Goal: Task Accomplishment & Management: Manage account settings

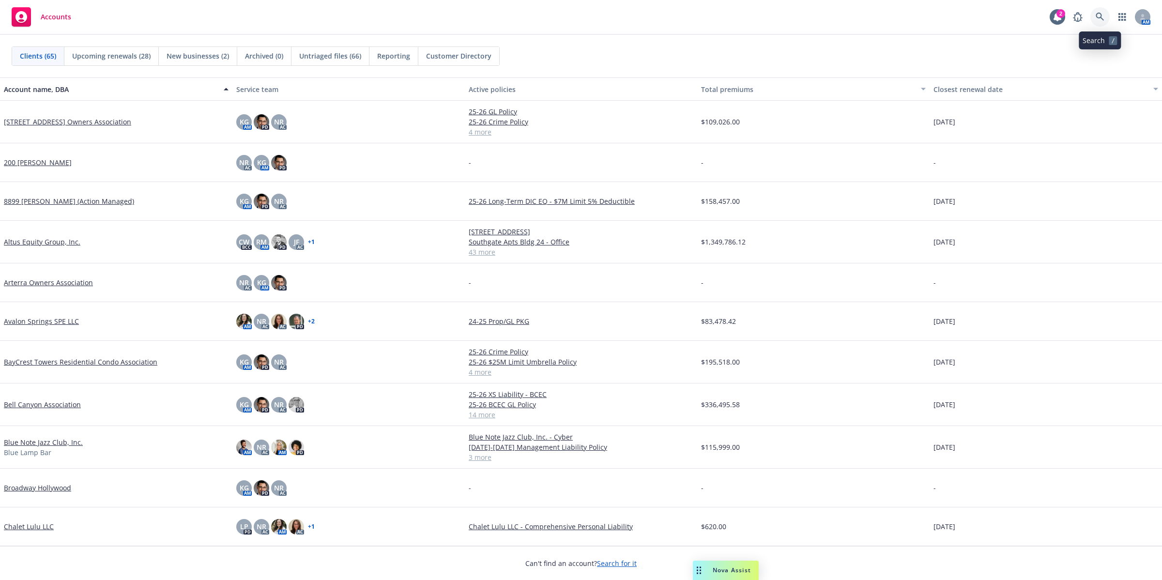
click at [1096, 15] on icon at bounding box center [1099, 17] width 8 height 8
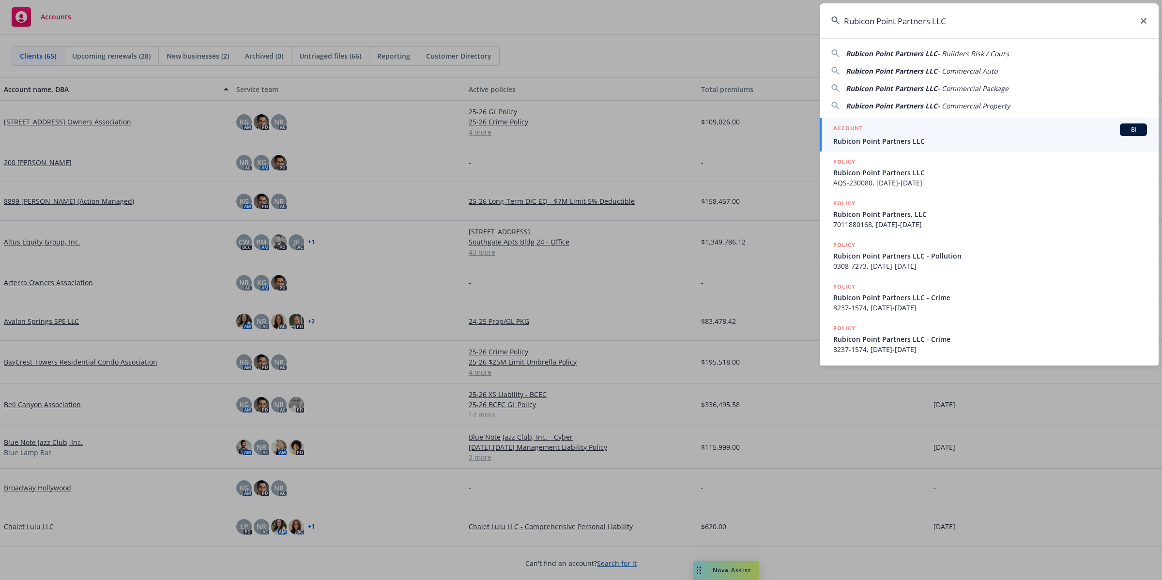
type input "Rubicon Point Partners LLC"
click at [978, 129] on div "ACCOUNT BI" at bounding box center [990, 129] width 314 height 13
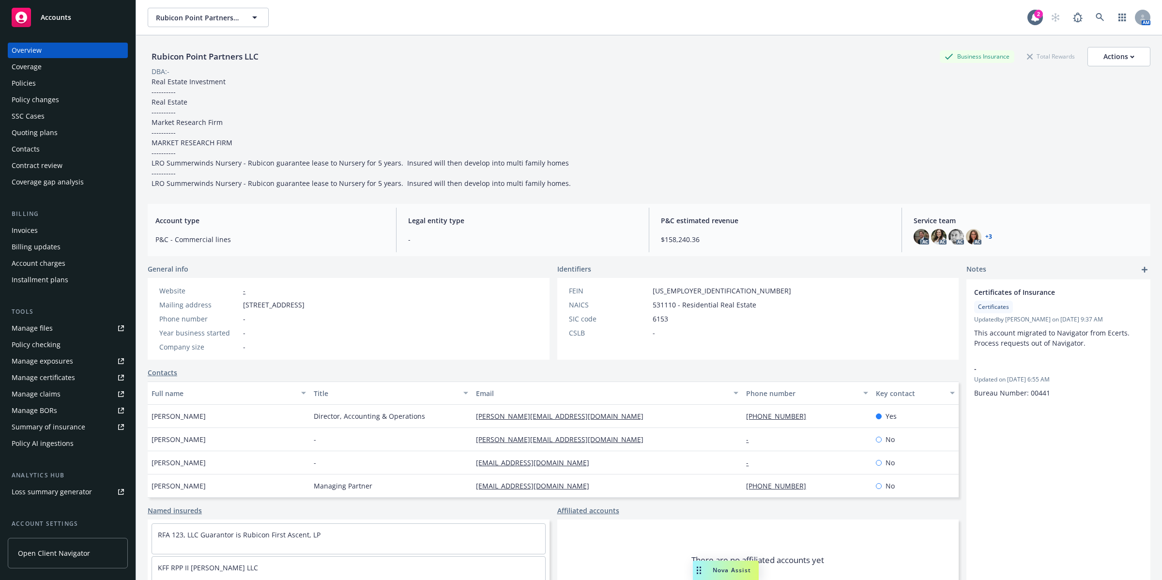
click at [42, 85] on div "Policies" at bounding box center [68, 83] width 112 height 15
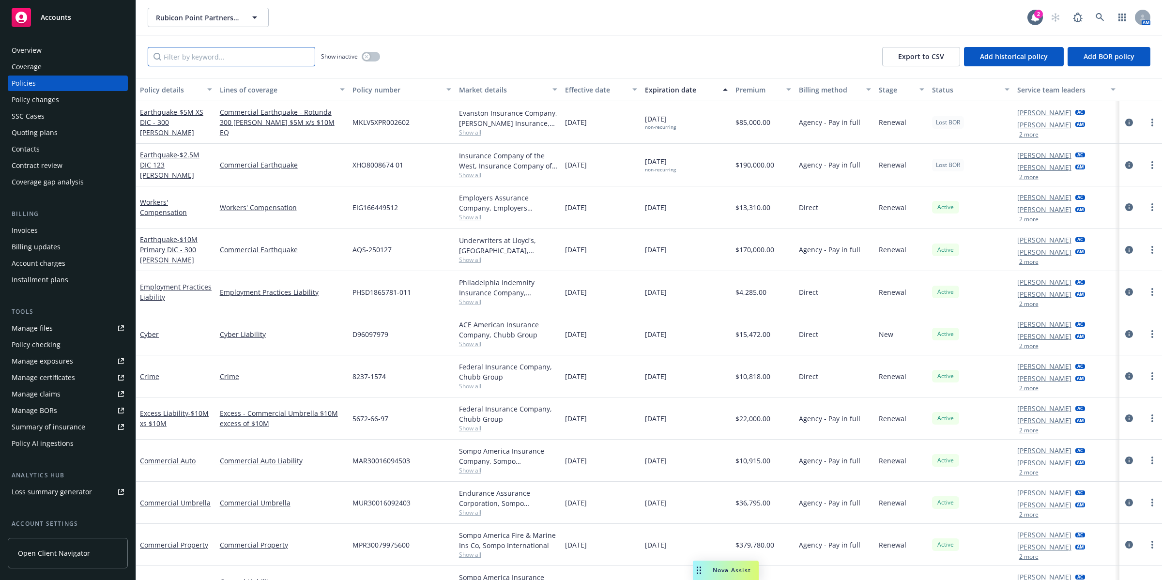
click at [262, 59] on input "Filter by keyword..." at bounding box center [231, 56] width 167 height 19
paste input "350 Parnassus"
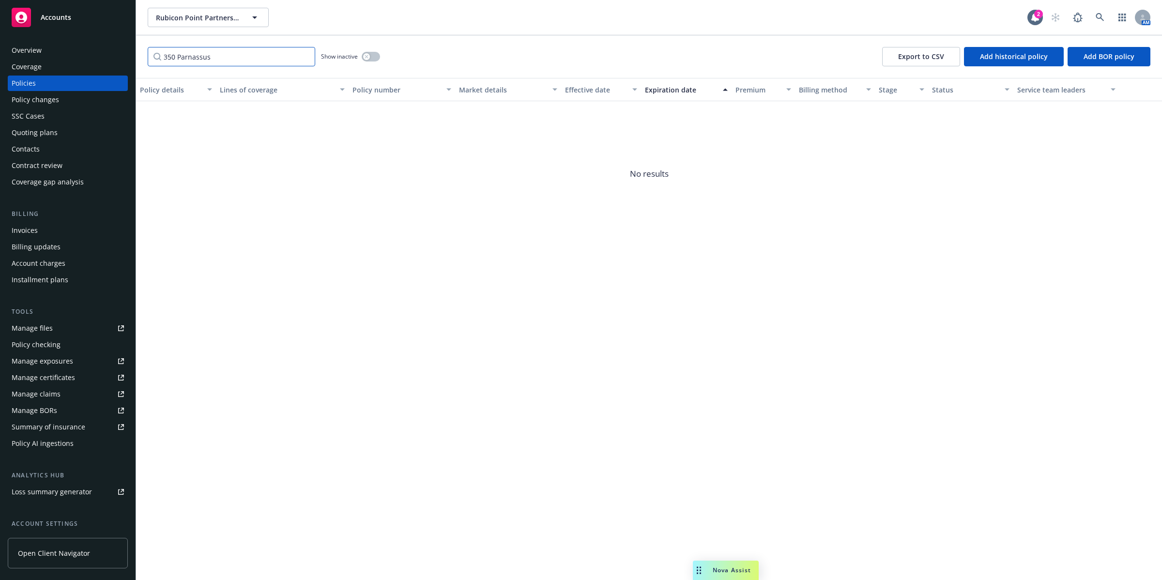
type input "350 Parnassus"
click at [376, 56] on button "button" at bounding box center [371, 57] width 18 height 10
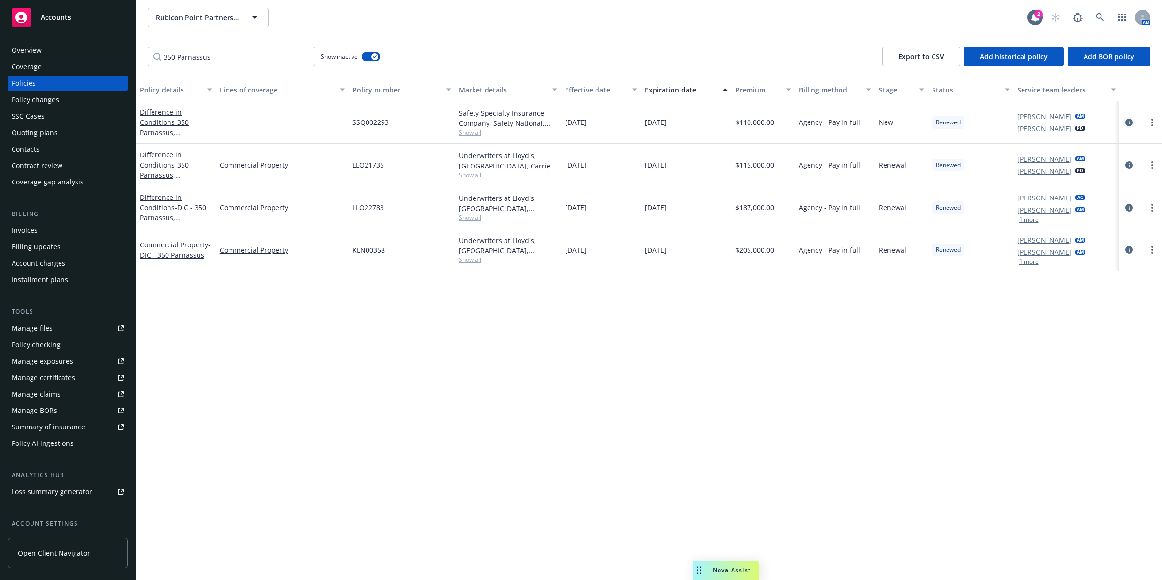
click at [1126, 122] on icon "circleInformation" at bounding box center [1129, 123] width 8 height 8
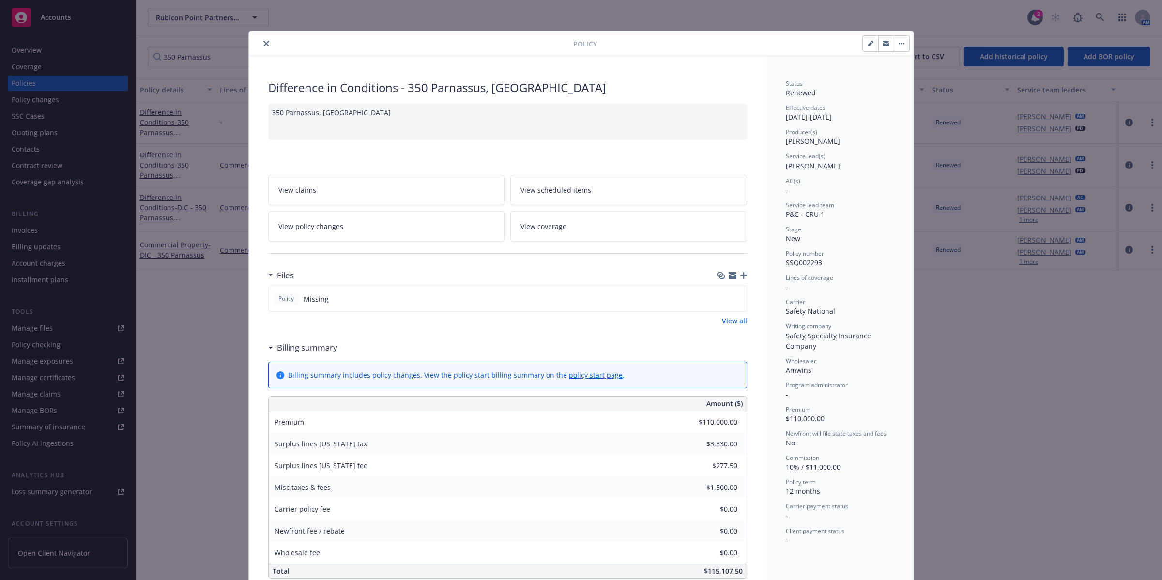
click at [740, 277] on icon "button" at bounding box center [743, 275] width 7 height 7
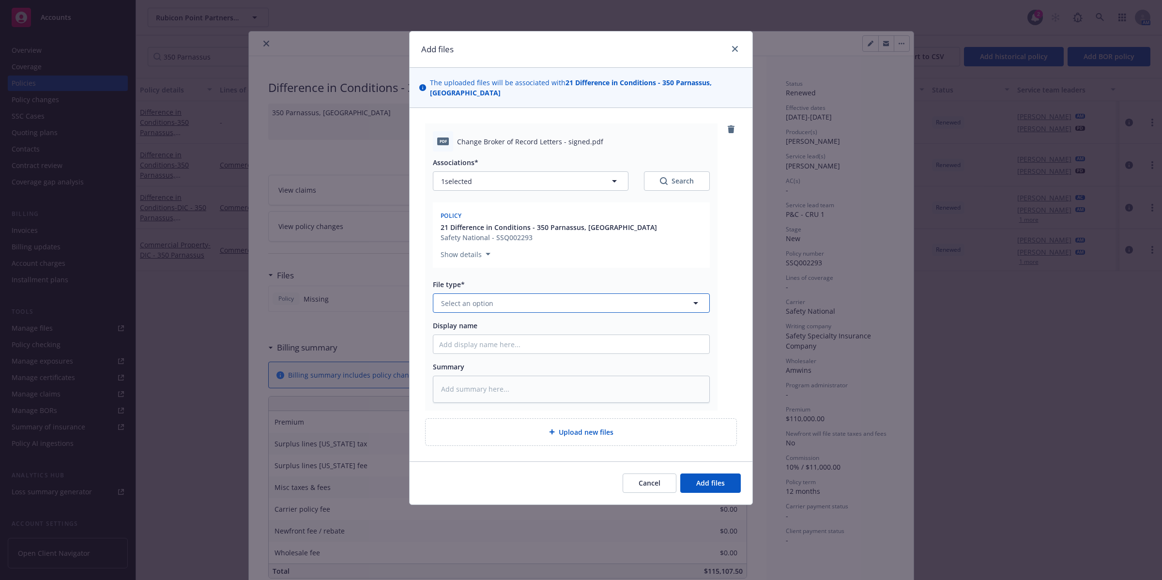
click at [698, 298] on icon "button" at bounding box center [696, 303] width 12 height 12
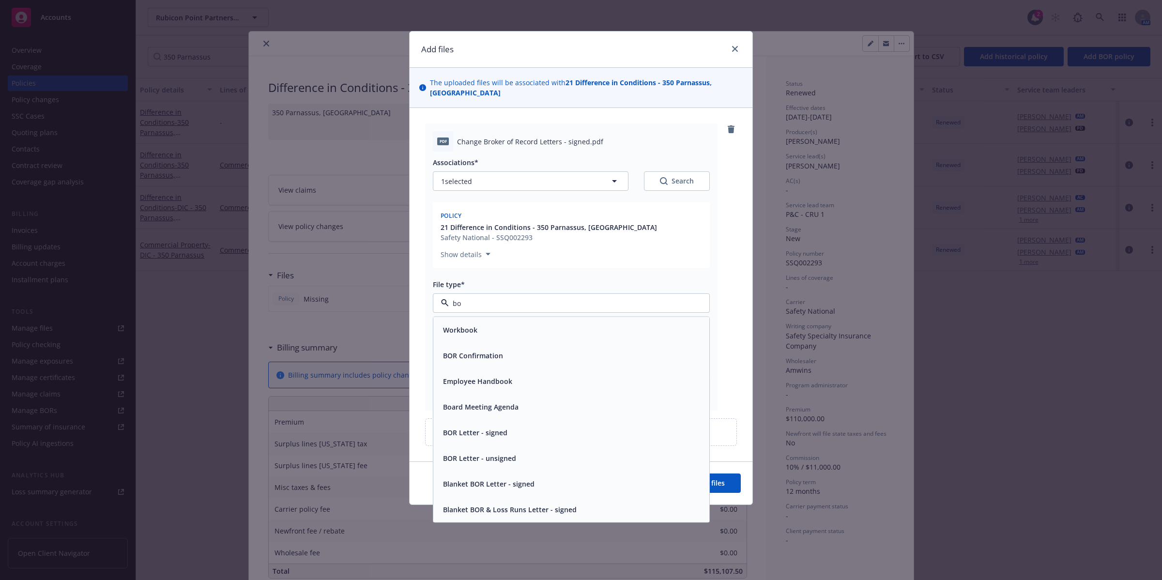
type input "bor"
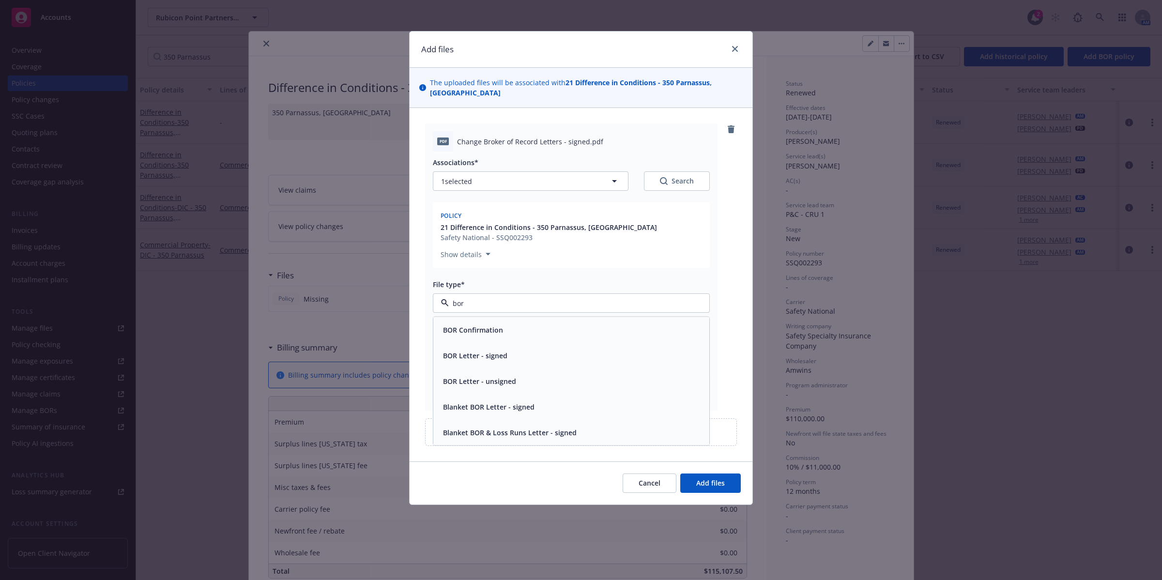
click at [523, 348] on div "BOR Letter - signed" at bounding box center [571, 355] width 264 height 14
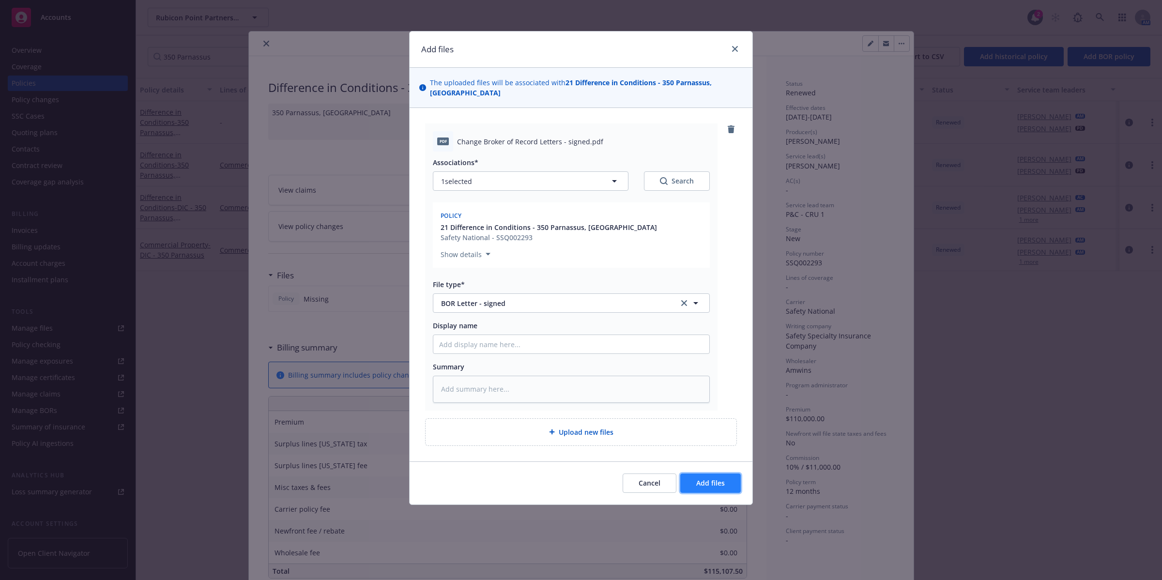
click at [707, 478] on span "Add files" at bounding box center [710, 482] width 29 height 9
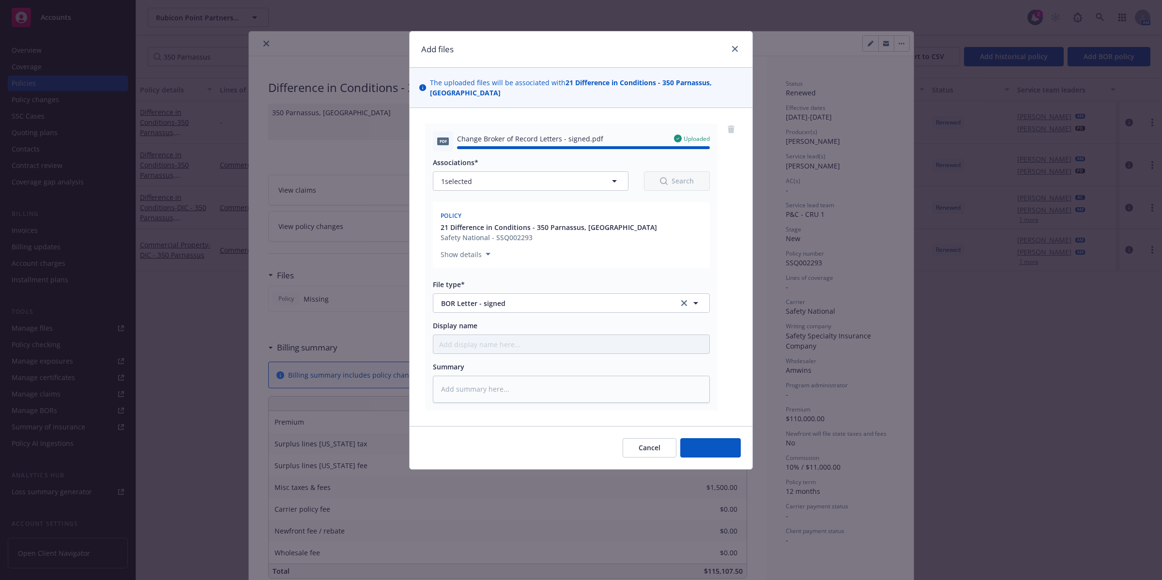
type textarea "x"
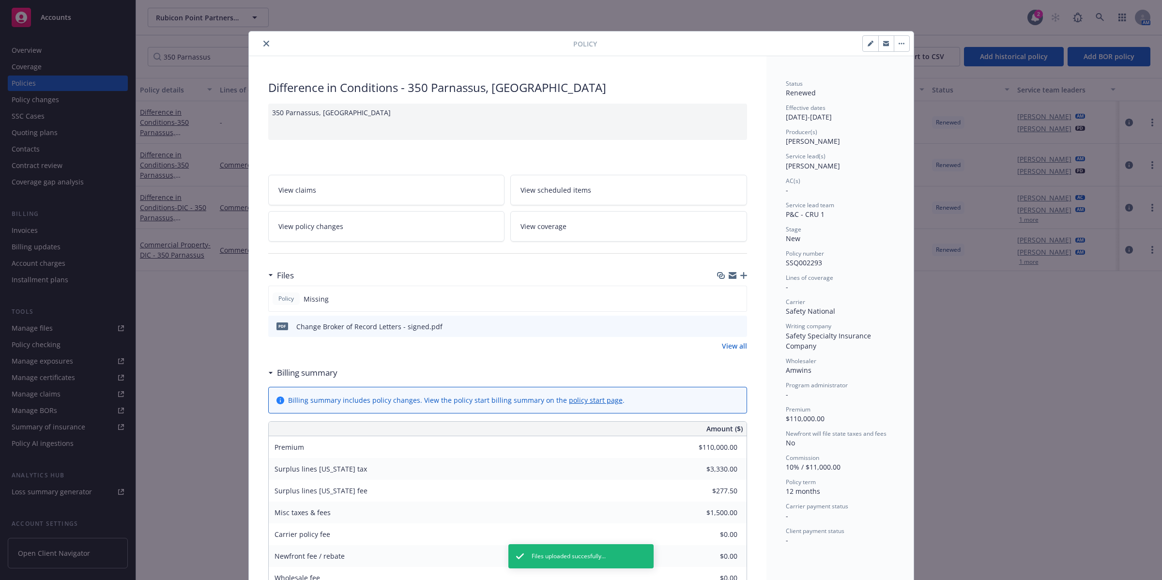
click at [898, 40] on button "button" at bounding box center [900, 43] width 15 height 15
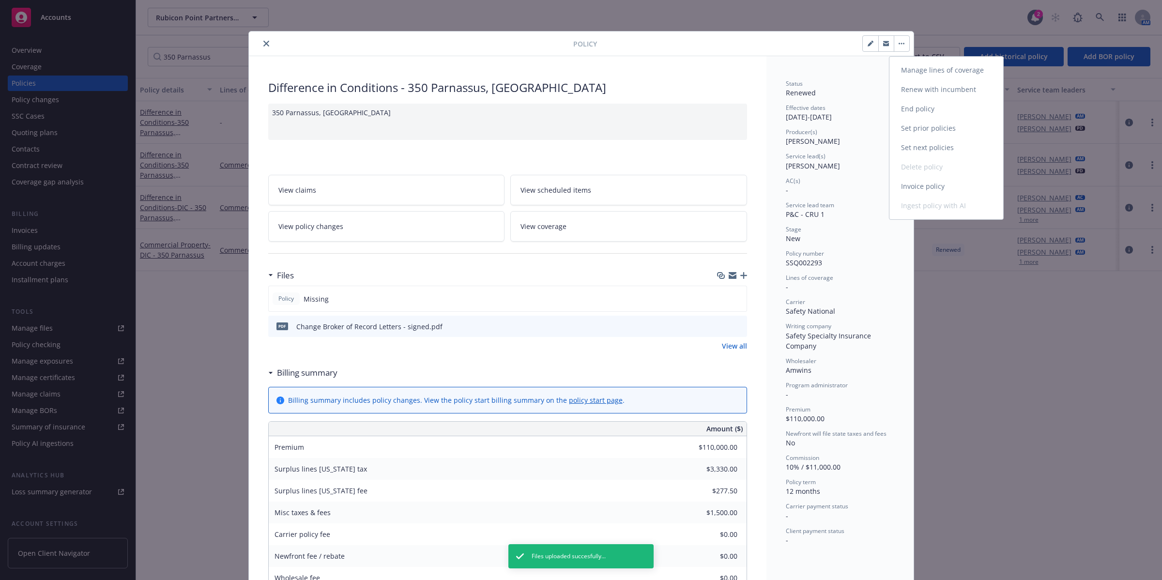
click at [911, 109] on link "End policy" at bounding box center [946, 108] width 114 height 19
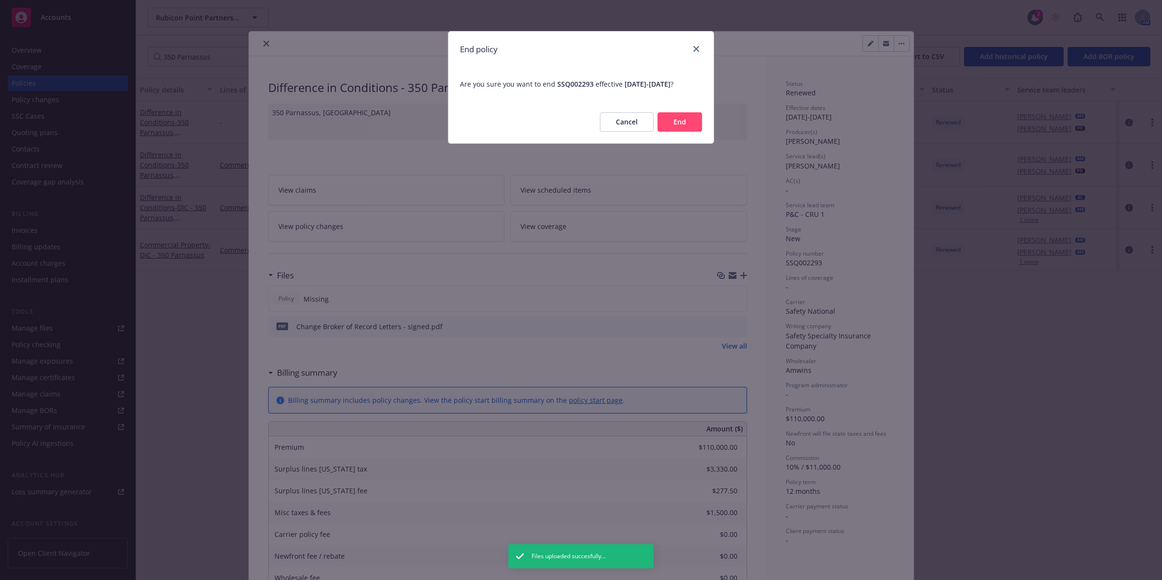
click at [685, 132] on button "End" at bounding box center [679, 121] width 45 height 19
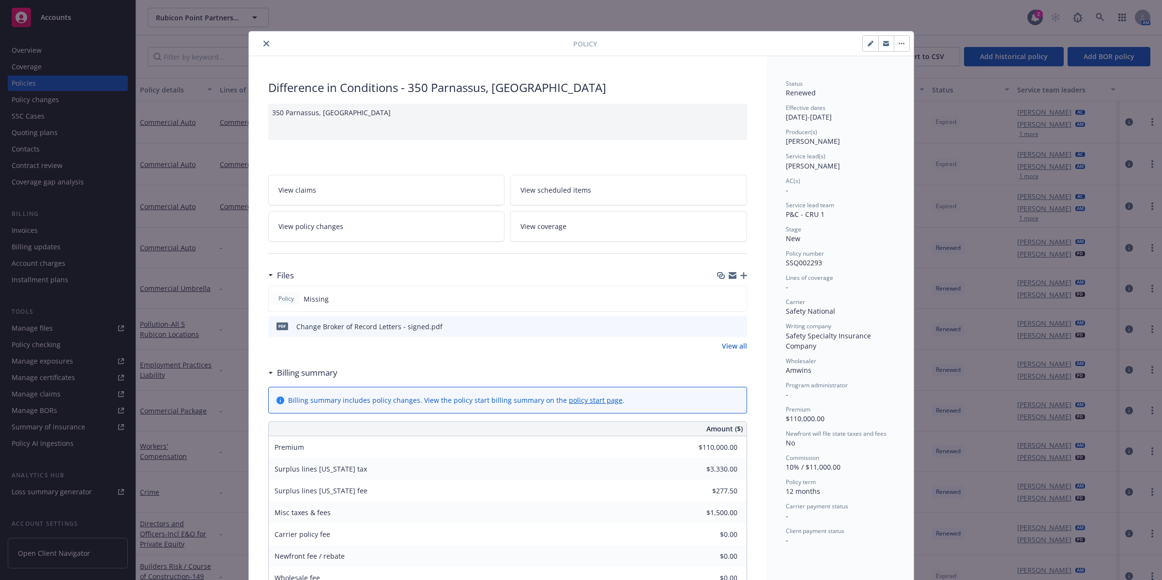
scroll to position [29, 0]
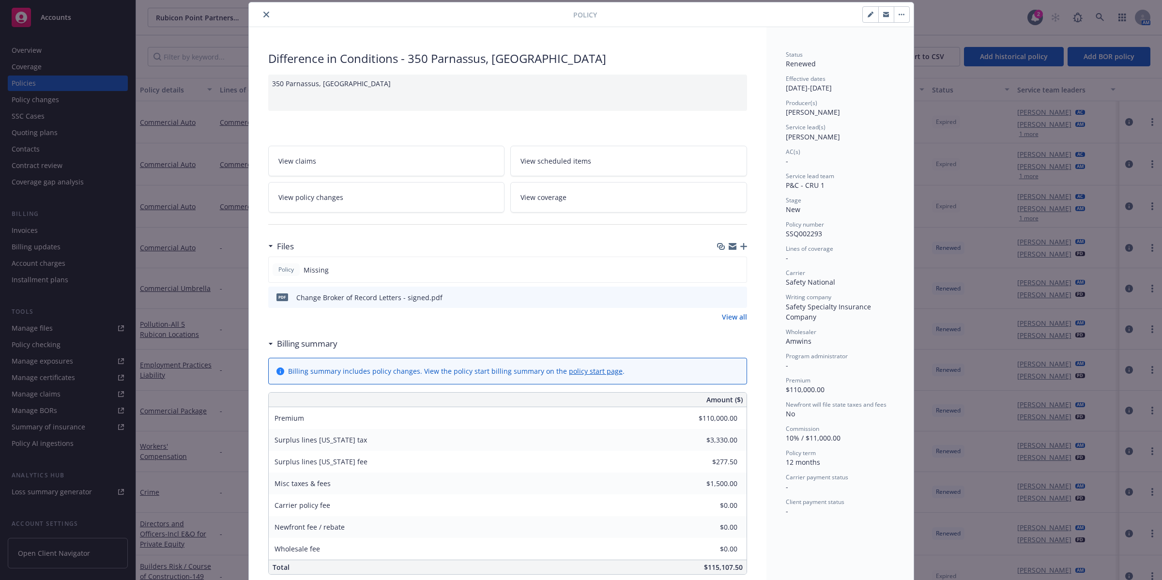
click at [725, 318] on link "View all" at bounding box center [734, 317] width 25 height 10
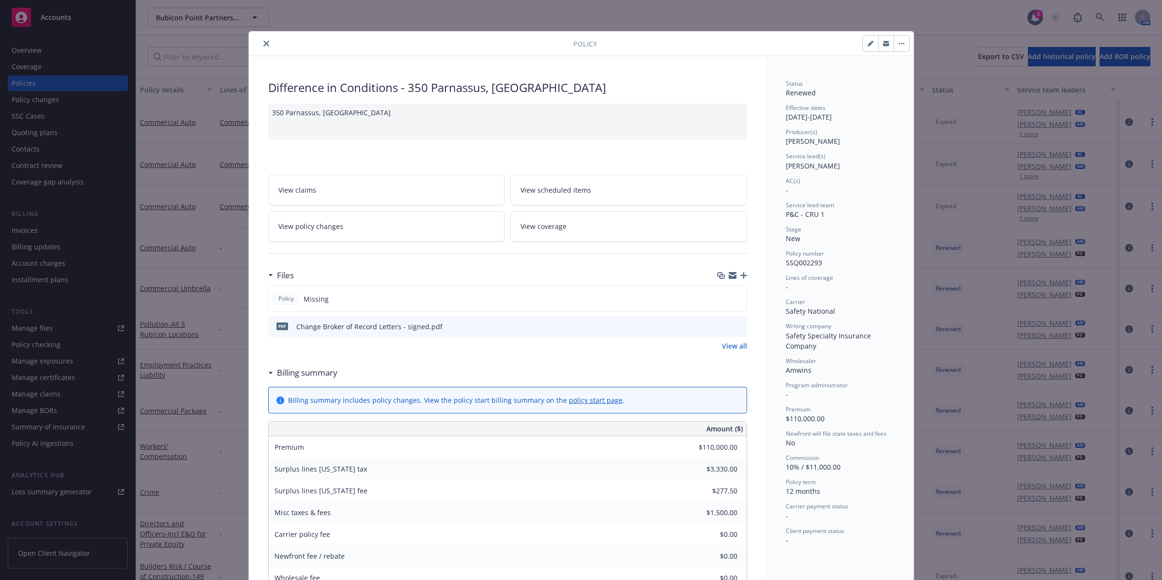
click at [263, 44] on icon "close" at bounding box center [266, 44] width 6 height 6
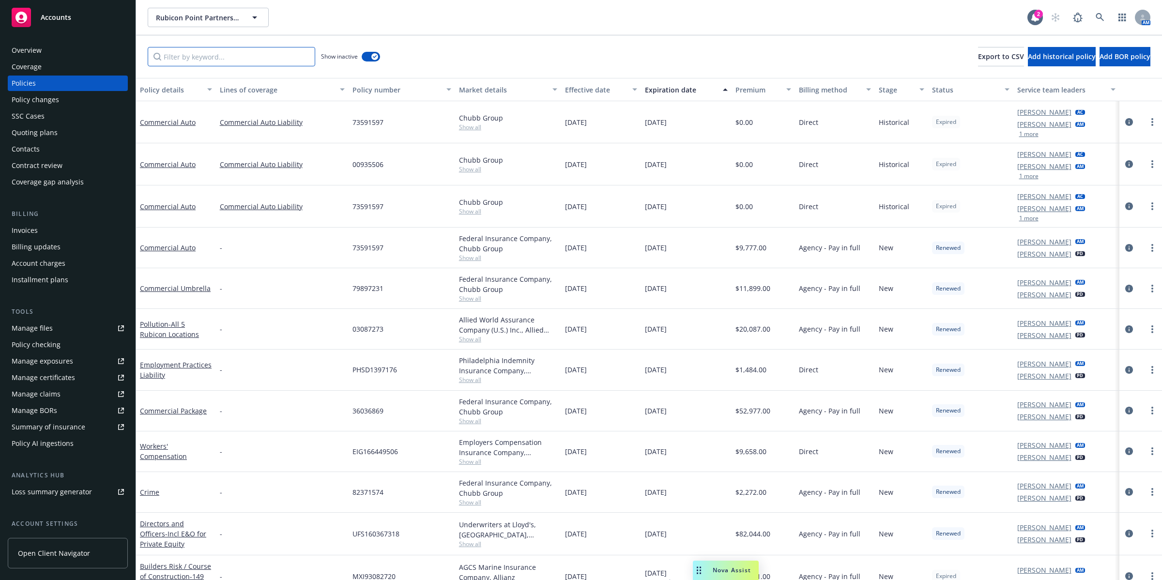
click at [190, 59] on input "Filter by keyword..." at bounding box center [231, 56] width 167 height 19
paste input "350 Parnassus"
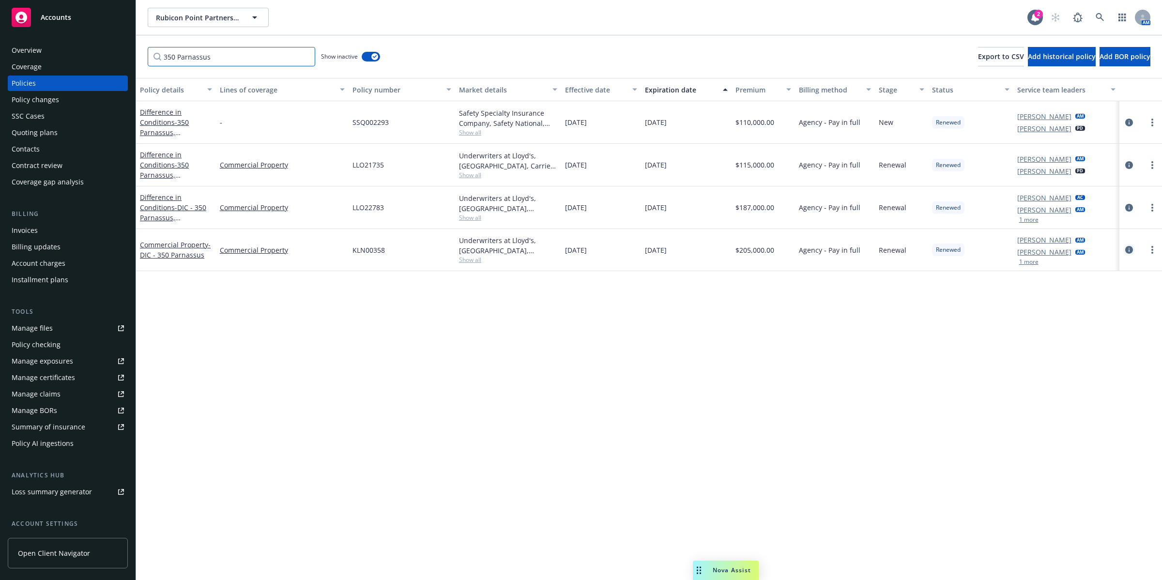
type input "350 Parnassus"
click at [1128, 250] on icon "circleInformation" at bounding box center [1129, 250] width 8 height 8
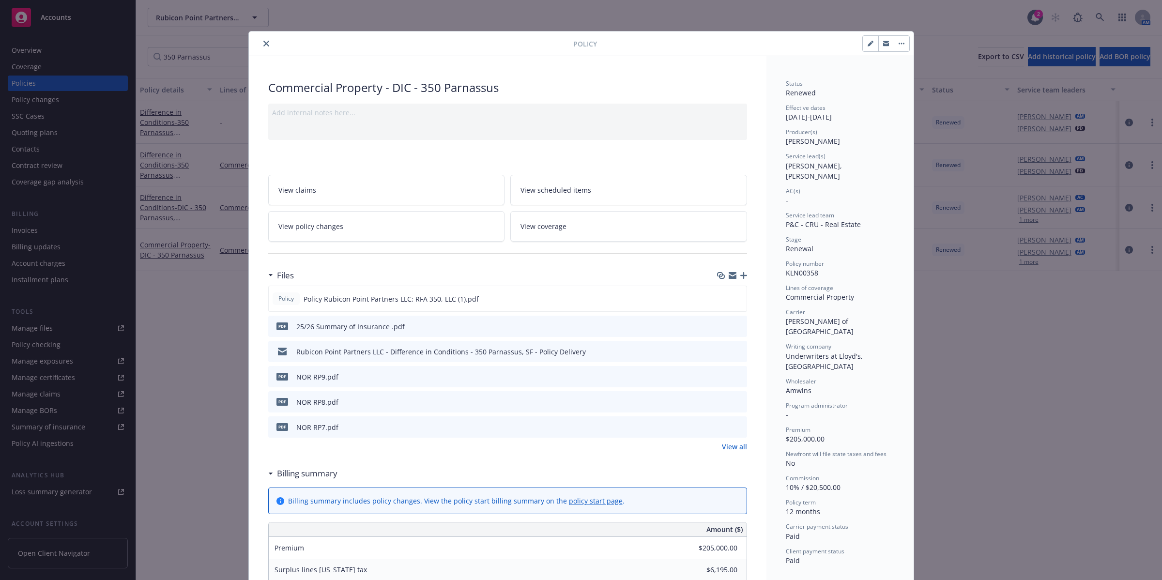
click at [740, 276] on icon "button" at bounding box center [743, 275] width 7 height 7
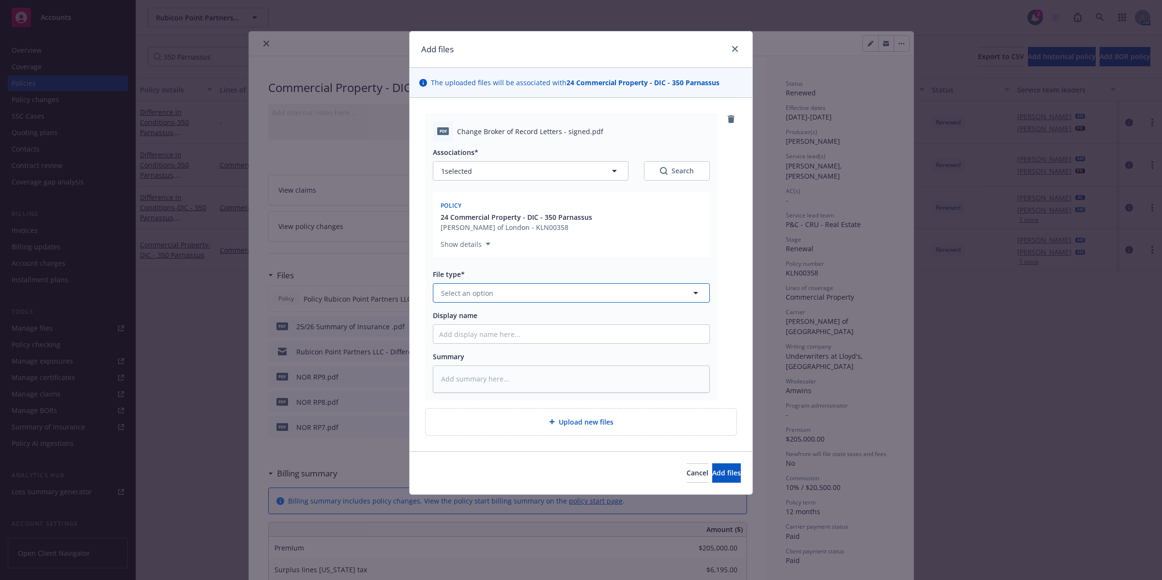
click at [550, 291] on button "Select an option" at bounding box center [571, 292] width 277 height 19
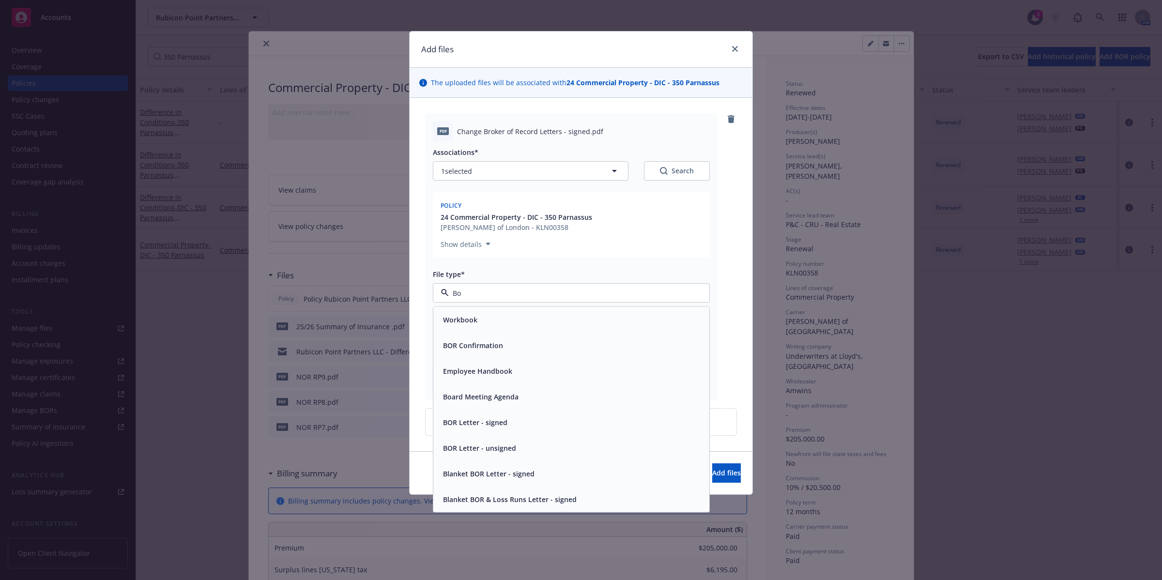
type input "Bor"
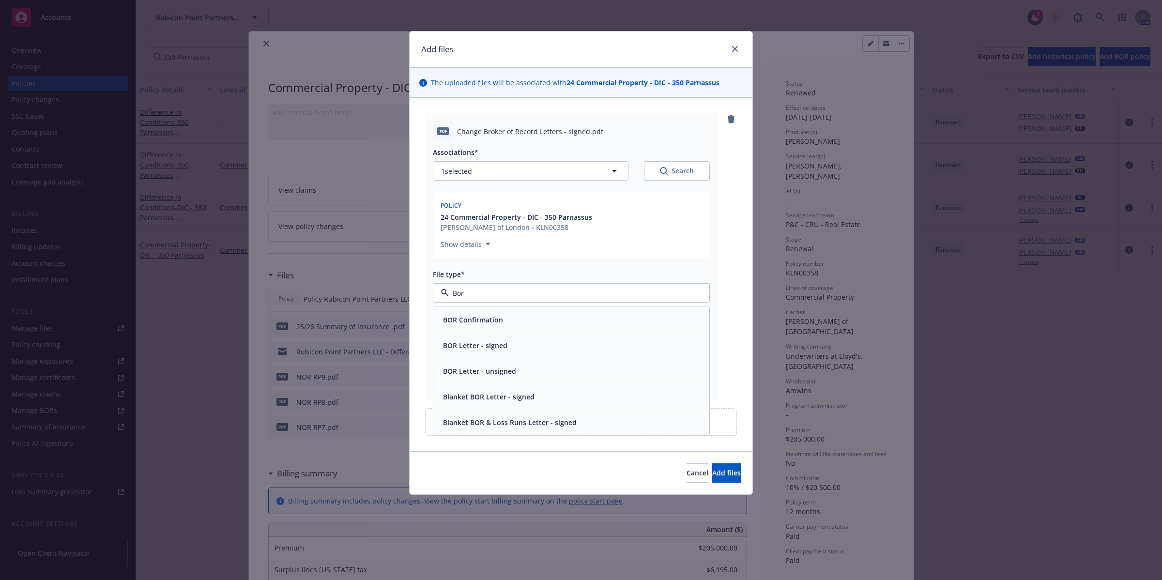
click at [499, 345] on span "BOR Letter - signed" at bounding box center [475, 345] width 64 height 10
click at [482, 335] on input "Display name" at bounding box center [571, 334] width 276 height 18
click at [712, 473] on span "Add files" at bounding box center [726, 472] width 29 height 9
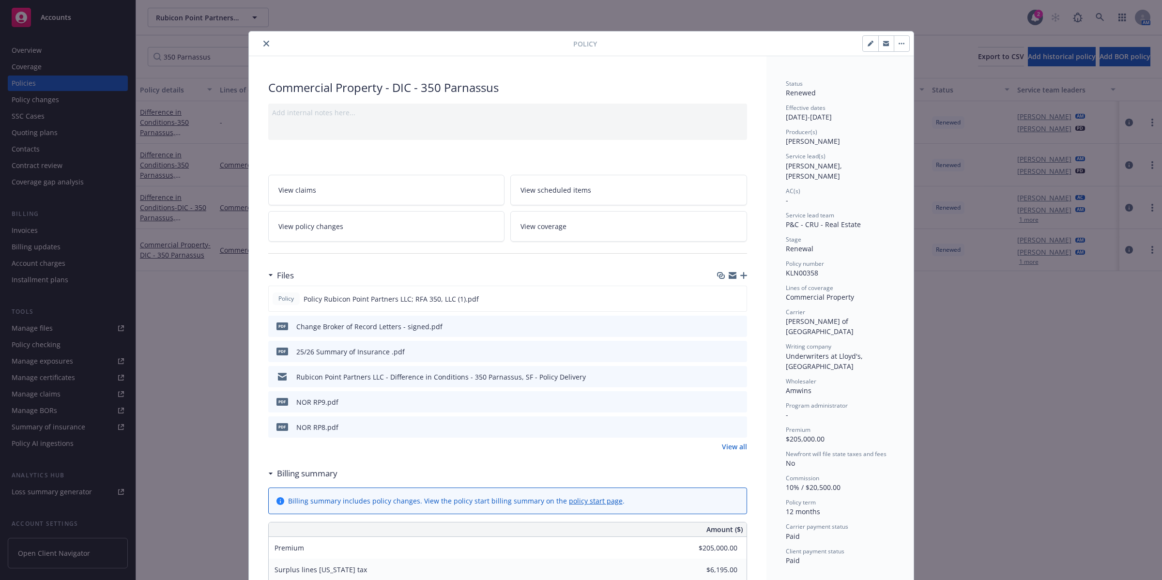
click at [263, 43] on icon "close" at bounding box center [266, 44] width 6 height 6
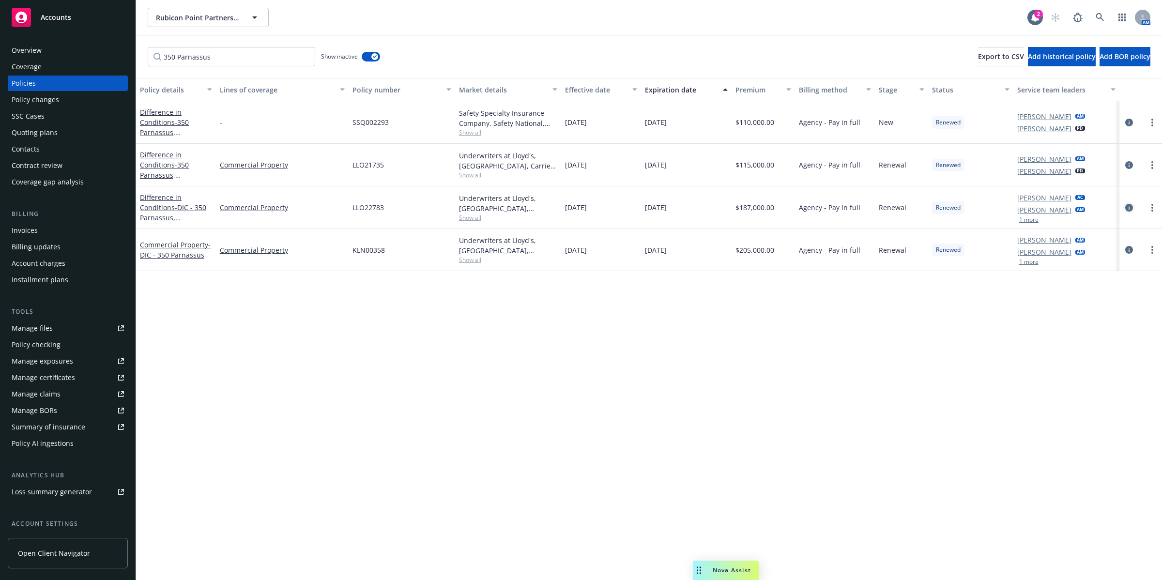
click at [1131, 208] on icon "circleInformation" at bounding box center [1129, 208] width 8 height 8
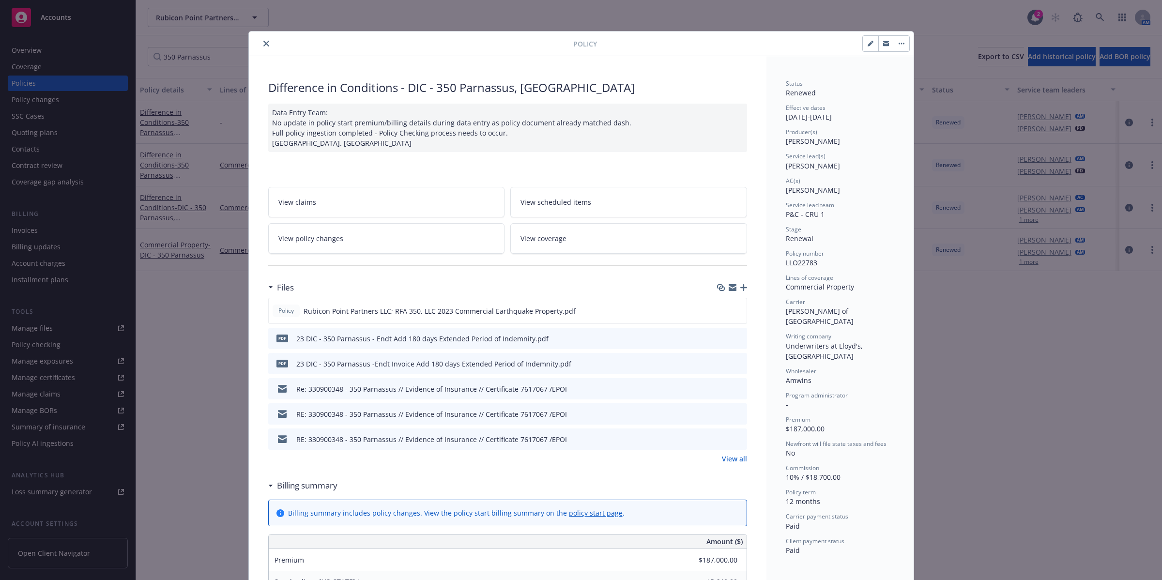
click at [738, 284] on div at bounding box center [732, 288] width 30 height 8
click at [740, 286] on icon "button" at bounding box center [743, 287] width 7 height 7
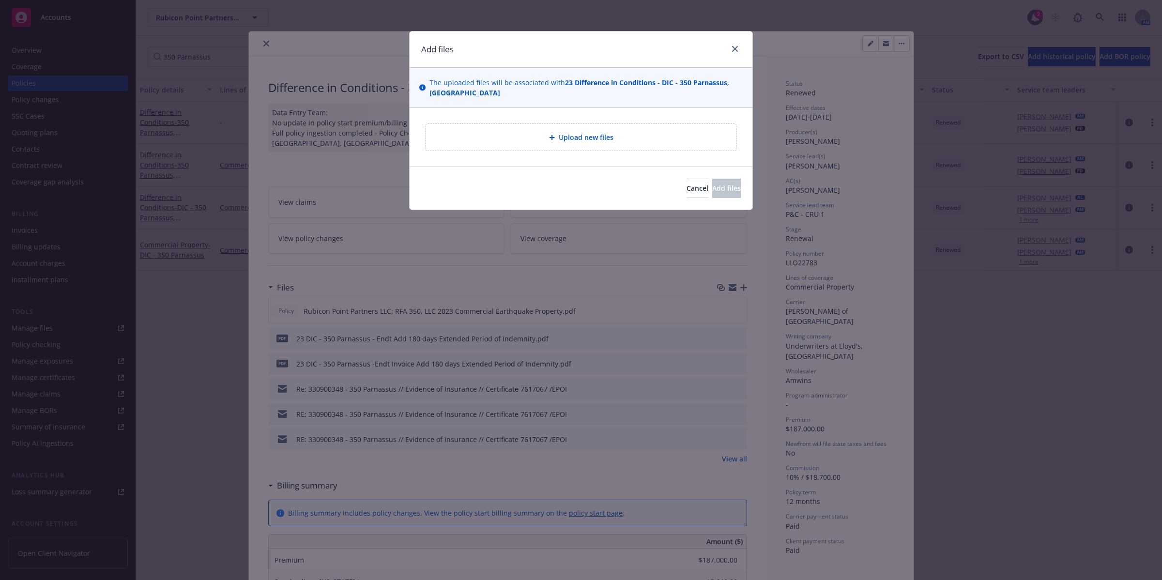
type textarea "x"
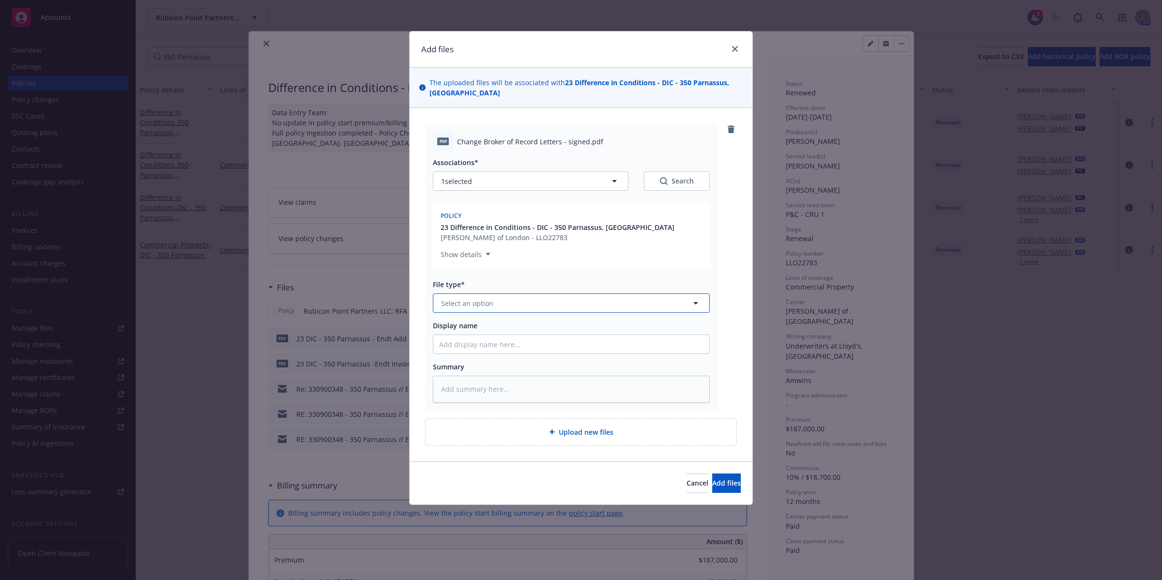
click at [647, 299] on button "Select an option" at bounding box center [571, 302] width 277 height 19
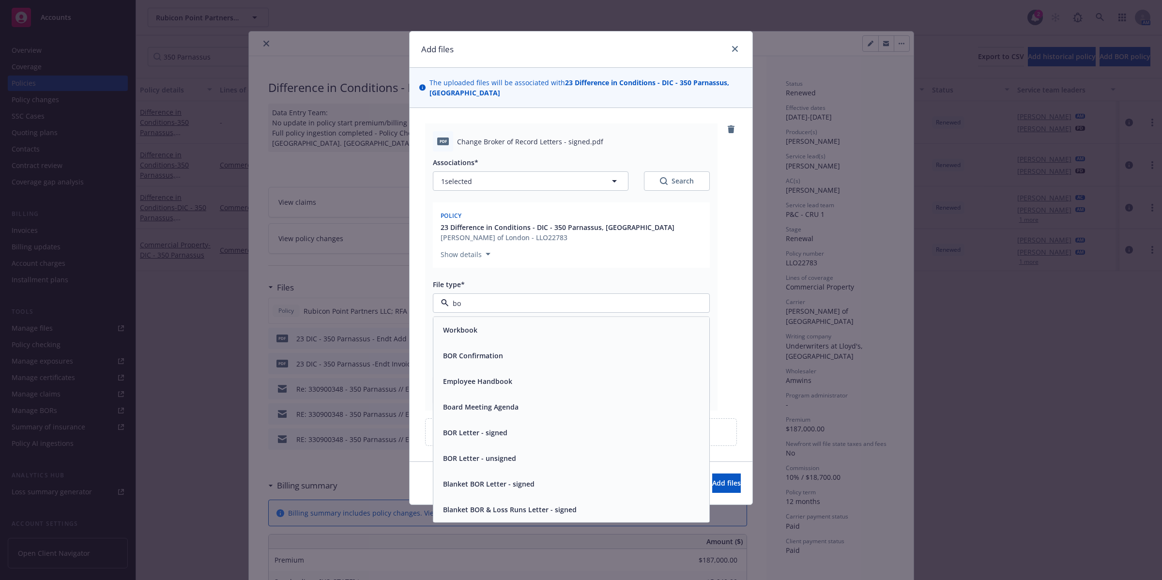
type input "bor"
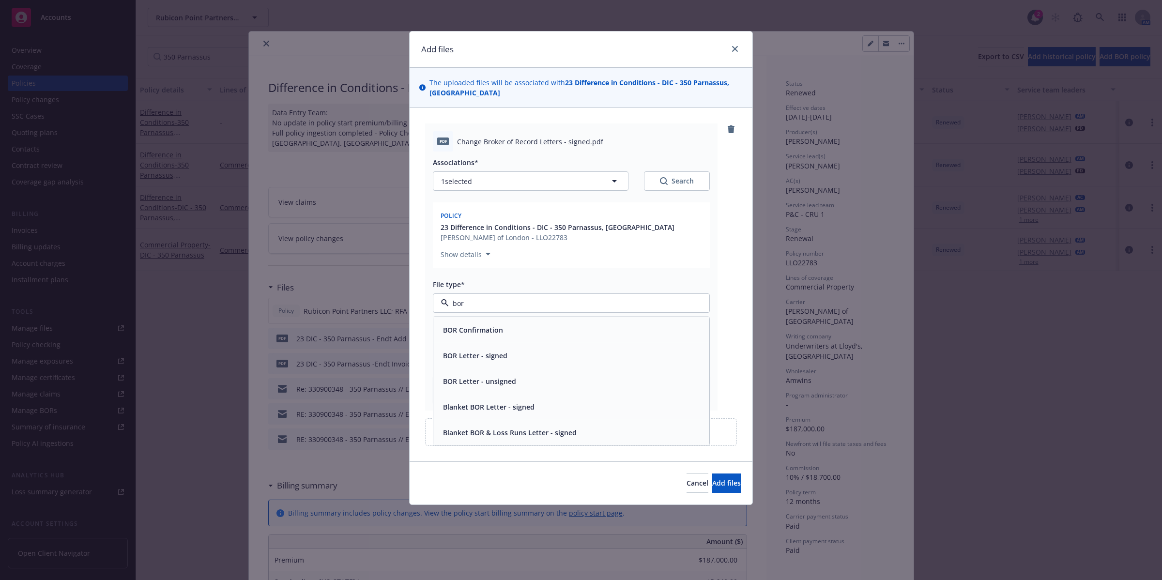
click at [510, 348] on div "BOR Letter - signed" at bounding box center [571, 355] width 264 height 14
click at [687, 245] on div "Show details" at bounding box center [570, 251] width 261 height 15
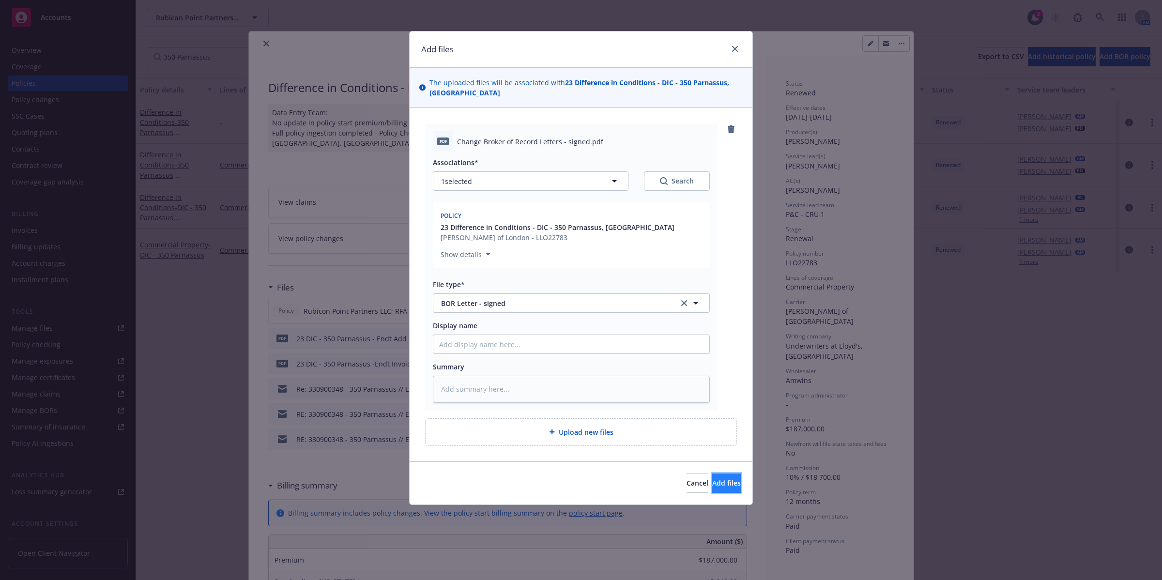
click at [714, 478] on span "Add files" at bounding box center [726, 482] width 29 height 9
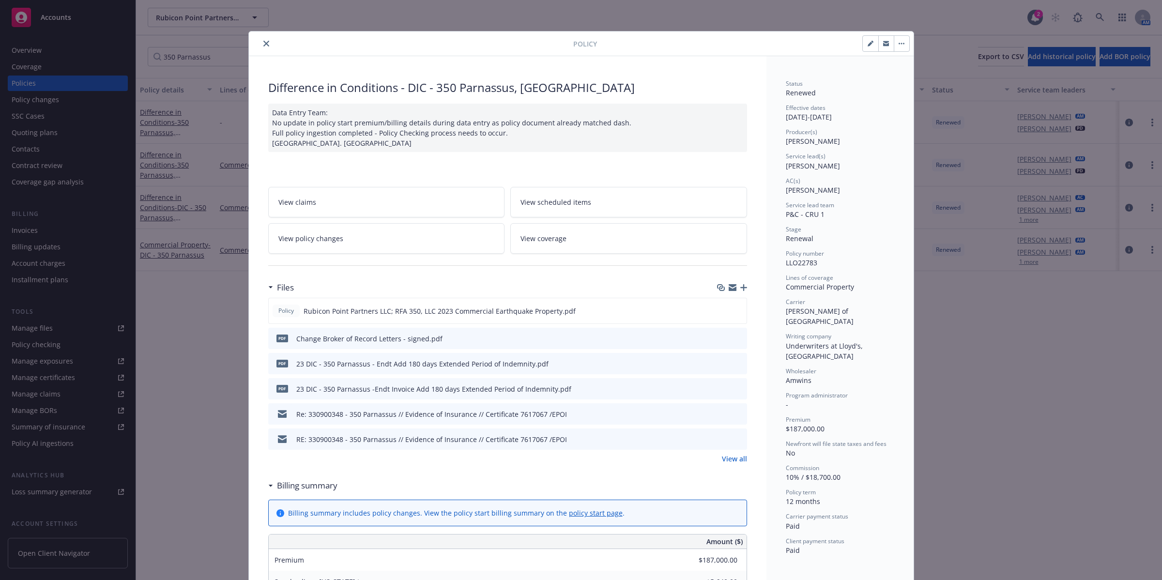
click at [263, 41] on icon "close" at bounding box center [266, 44] width 6 height 6
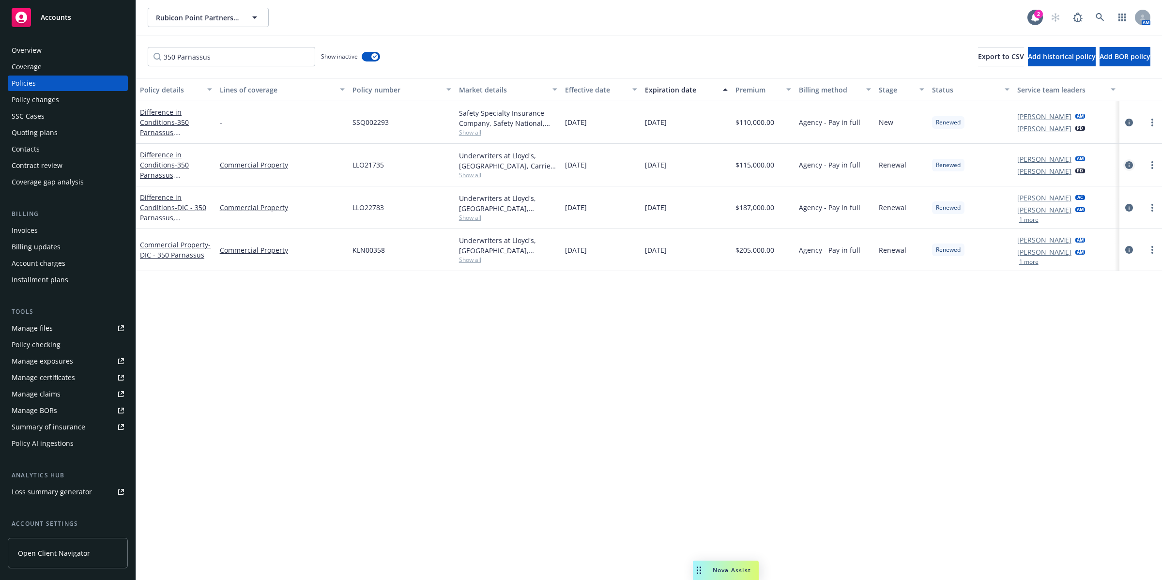
click at [1129, 163] on icon "circleInformation" at bounding box center [1129, 165] width 8 height 8
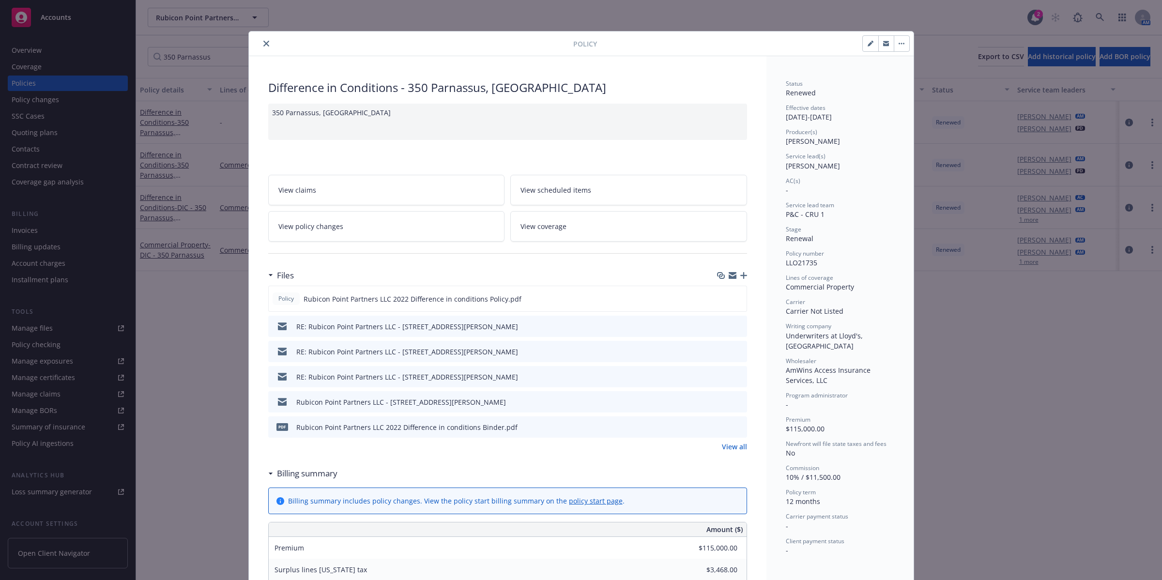
click at [740, 273] on icon "button" at bounding box center [743, 275] width 7 height 7
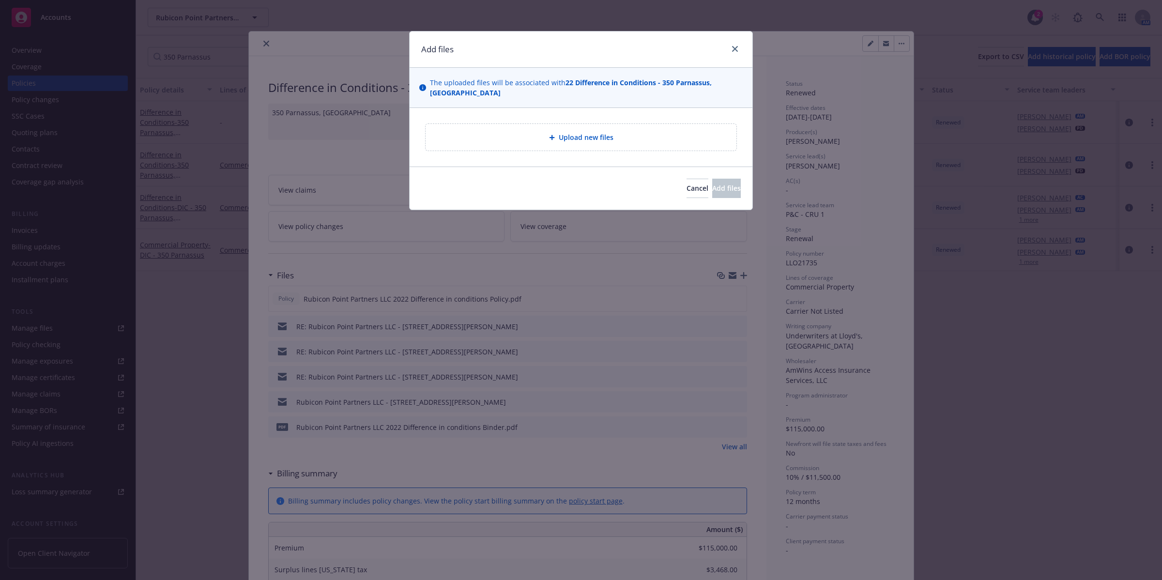
type textarea "x"
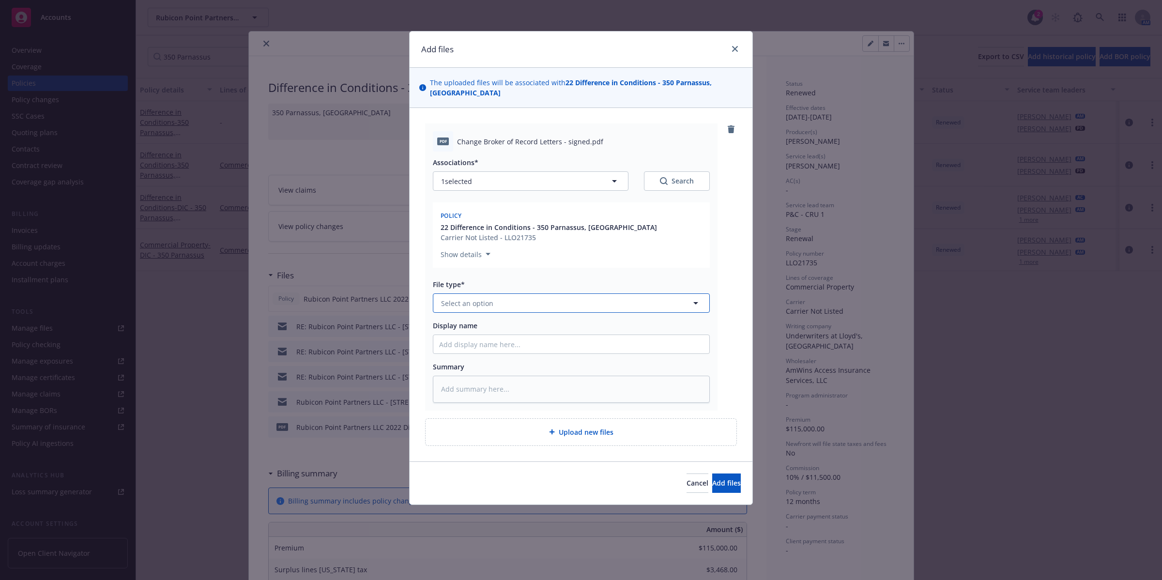
click at [658, 293] on button "Select an option" at bounding box center [571, 302] width 277 height 19
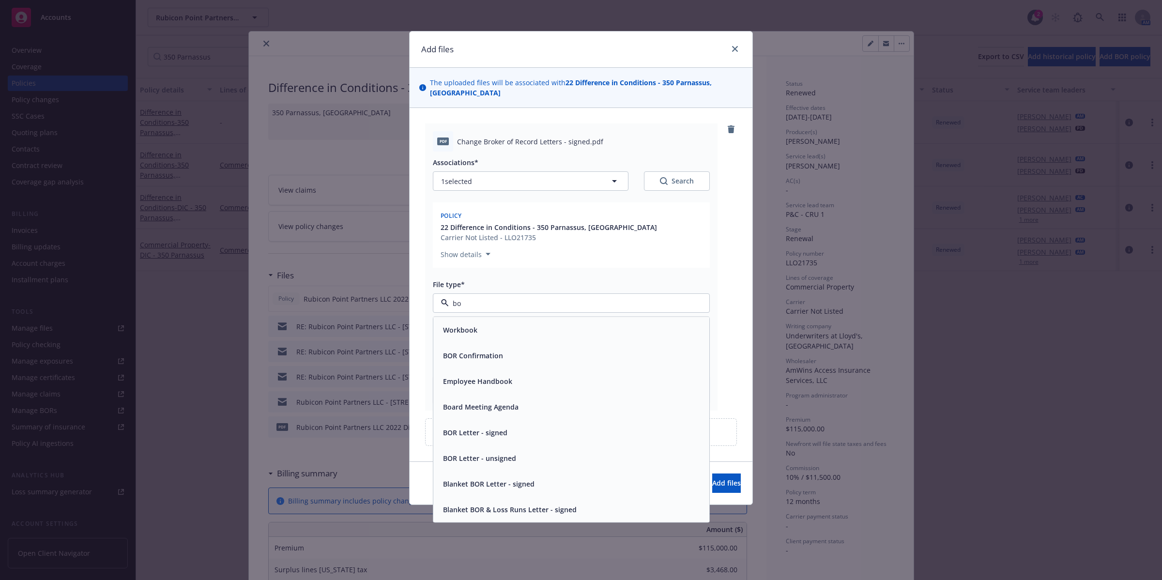
type input "bor"
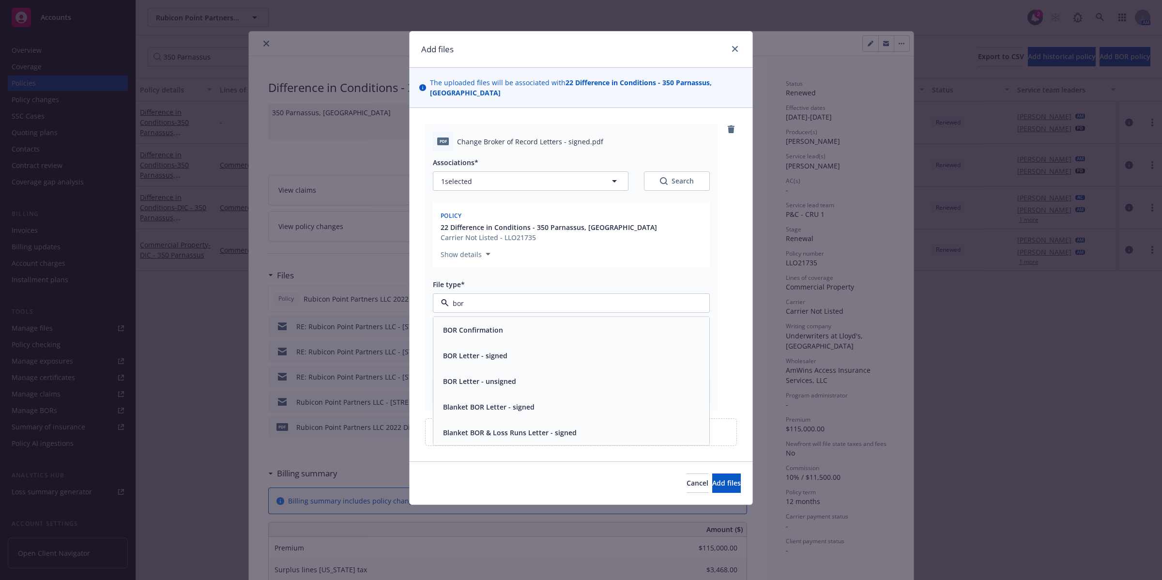
click at [541, 343] on div "BOR Letter - signed" at bounding box center [571, 356] width 276 height 26
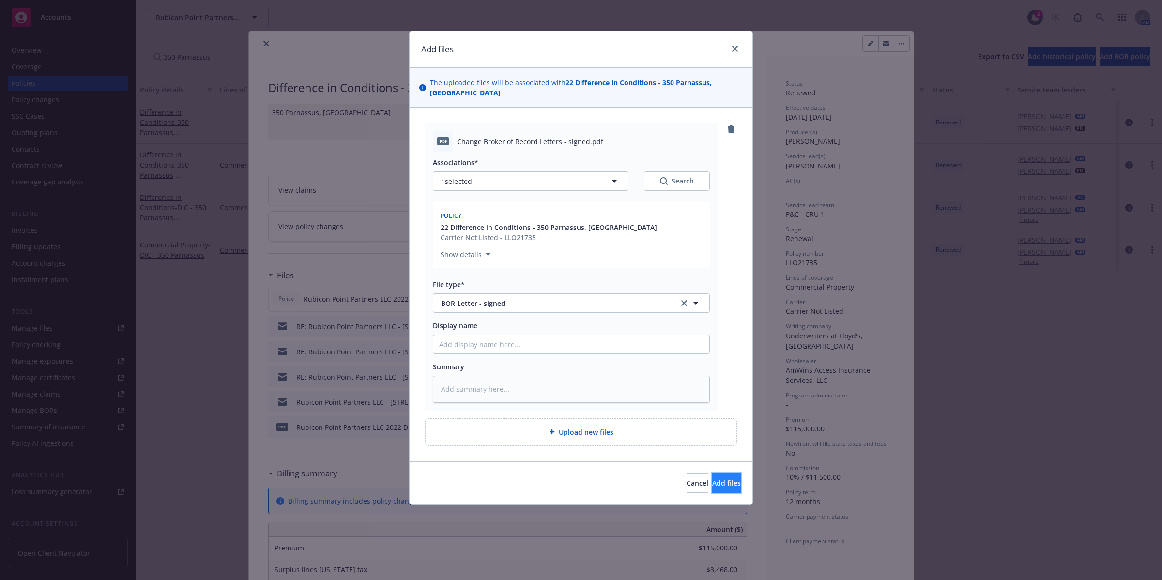
click at [712, 478] on span "Add files" at bounding box center [726, 482] width 29 height 9
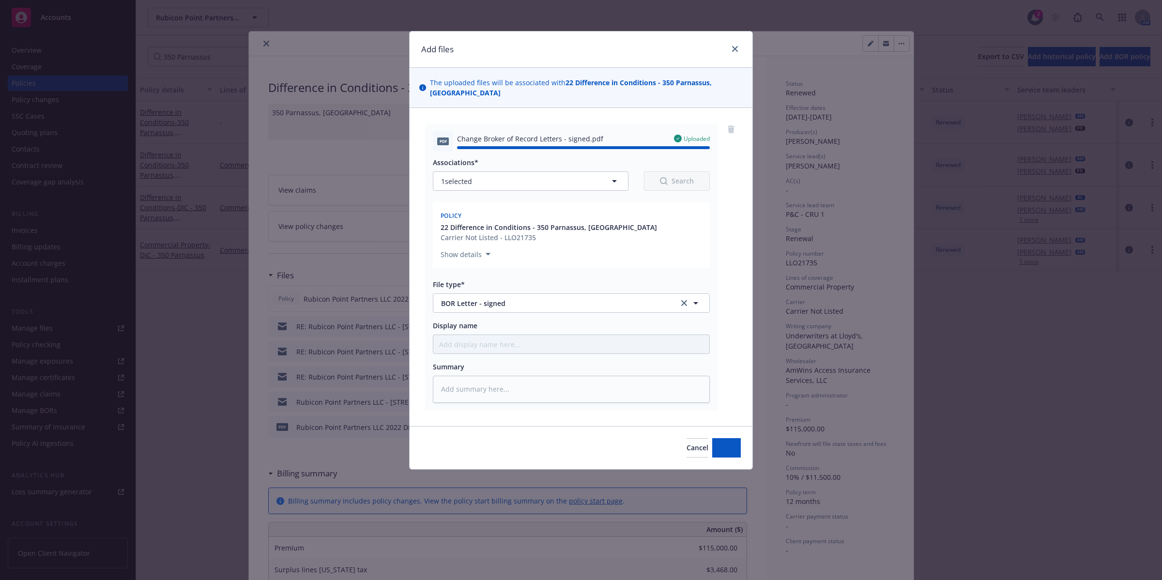
type textarea "x"
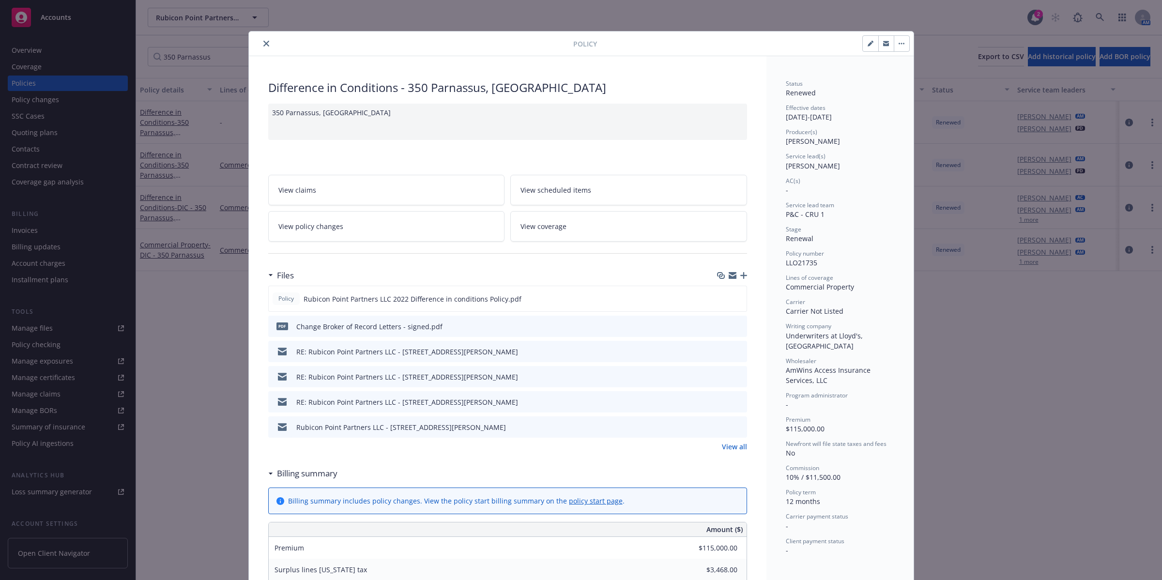
click at [264, 44] on icon "close" at bounding box center [266, 44] width 6 height 6
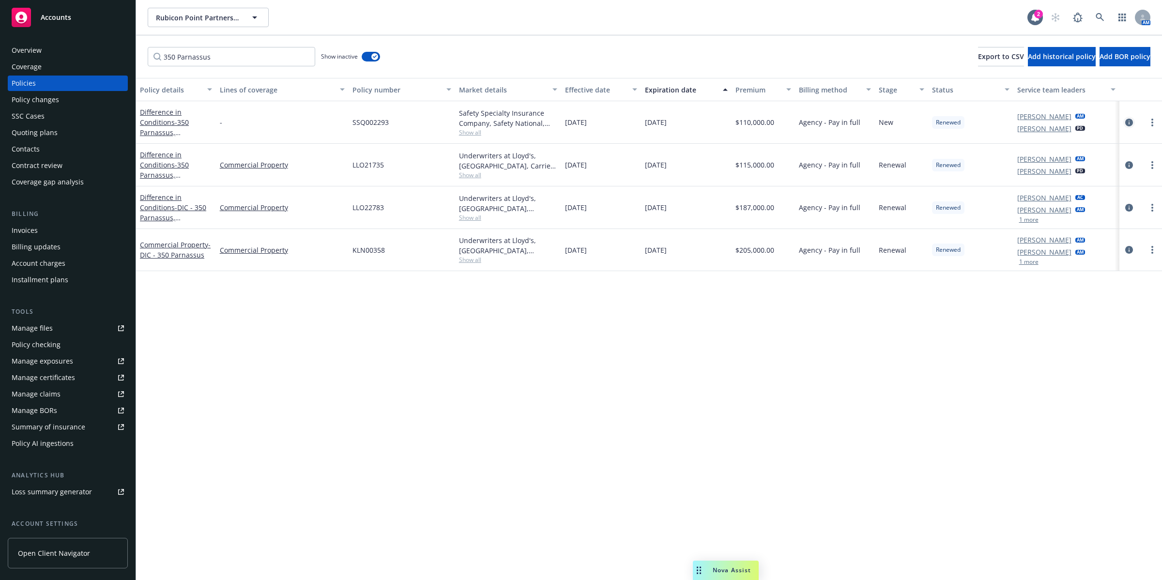
click at [1126, 122] on icon "circleInformation" at bounding box center [1129, 123] width 8 height 8
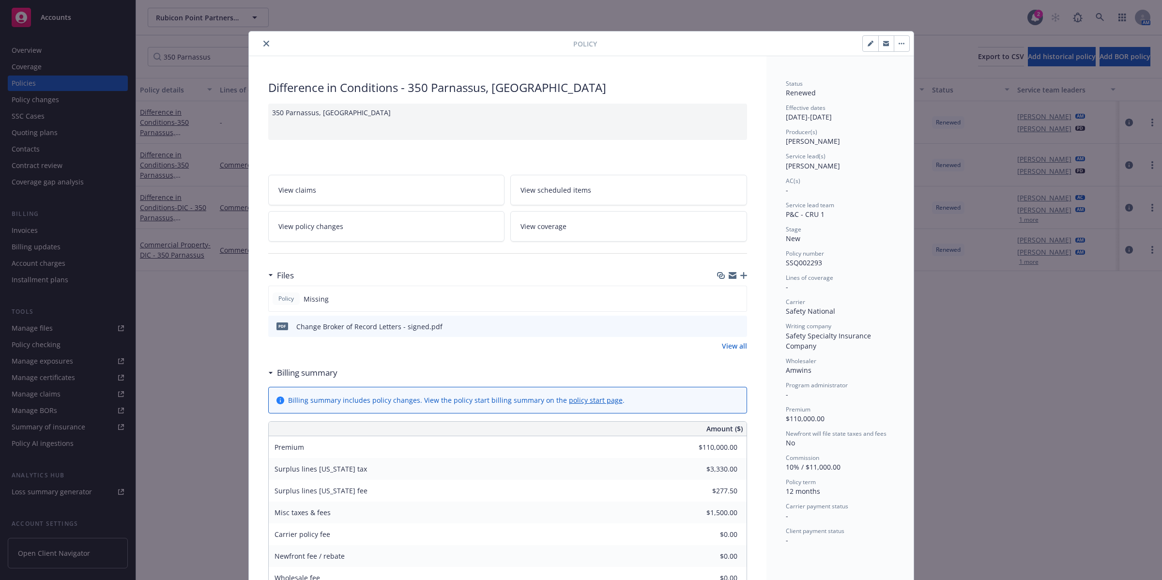
scroll to position [29, 0]
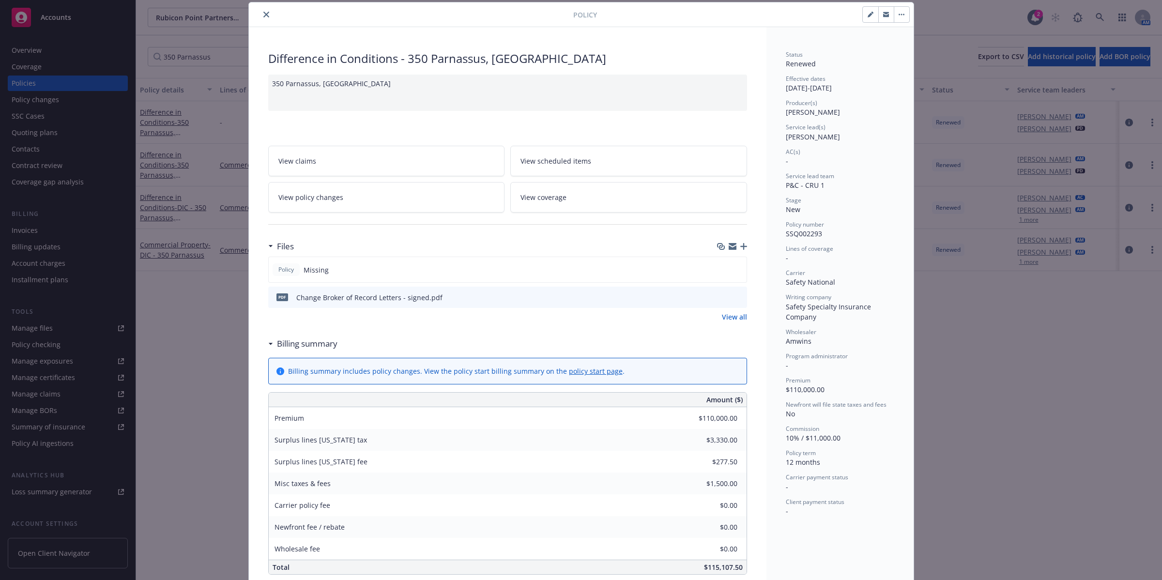
click at [260, 18] on button "close" at bounding box center [266, 15] width 12 height 12
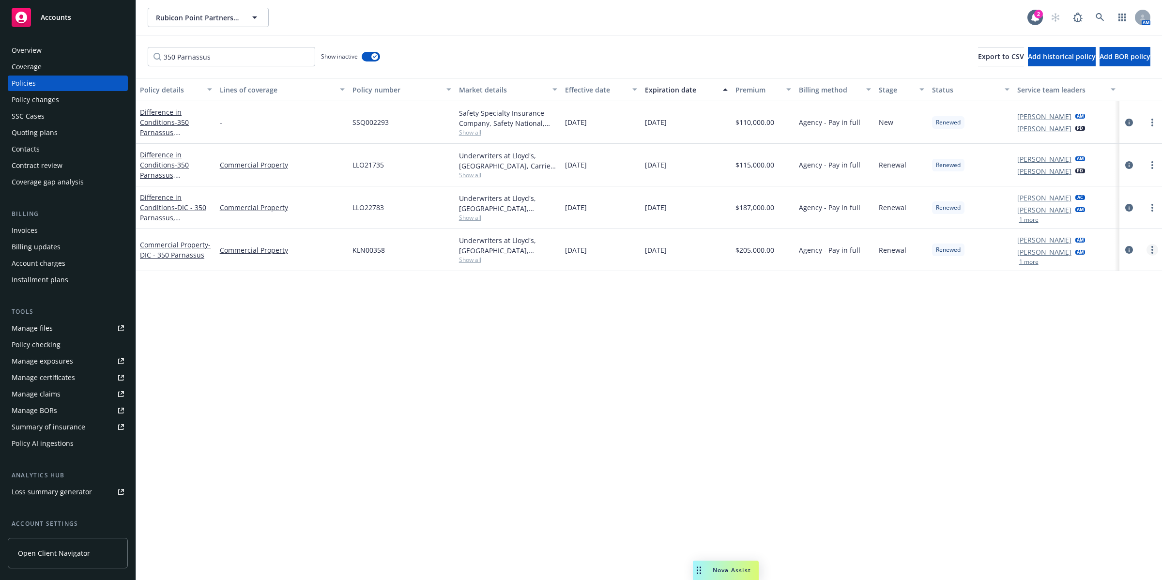
click at [1151, 250] on icon "more" at bounding box center [1152, 250] width 2 height 8
click at [1085, 308] on link "End policy" at bounding box center [1101, 308] width 114 height 19
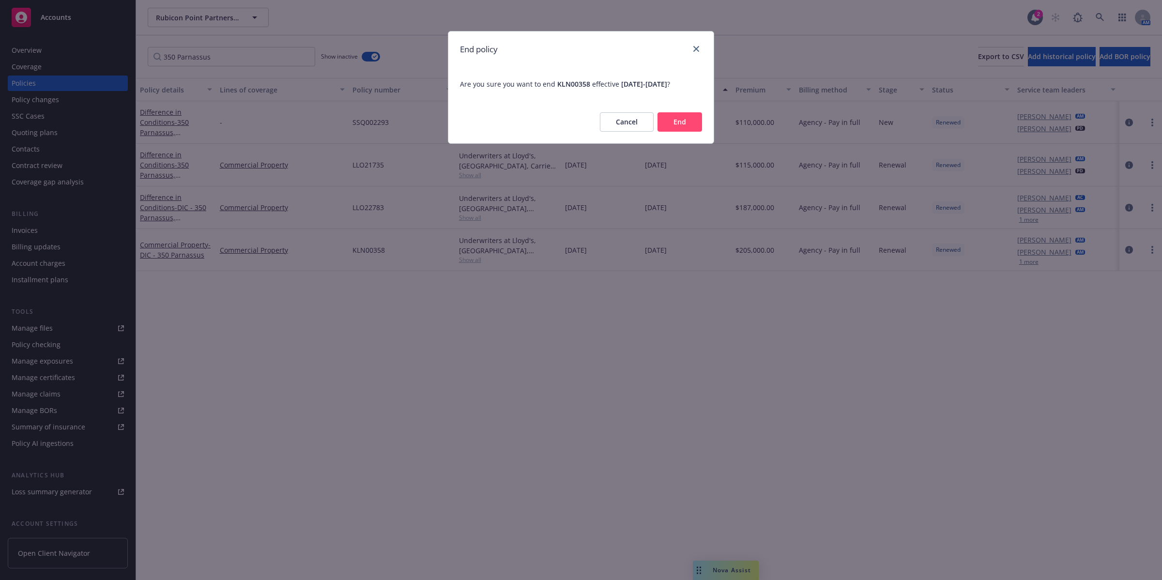
click at [683, 122] on button "End" at bounding box center [679, 121] width 45 height 19
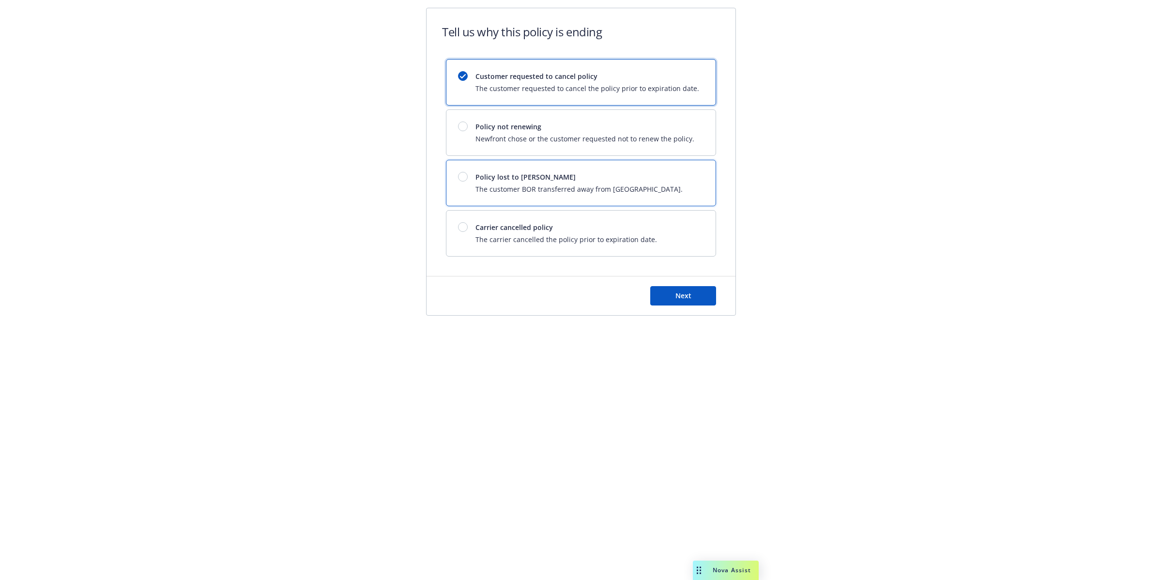
click at [521, 183] on div "Policy lost to BOR The customer BOR transferred away from Newfront." at bounding box center [578, 183] width 207 height 22
click at [683, 297] on span "Next" at bounding box center [683, 295] width 16 height 9
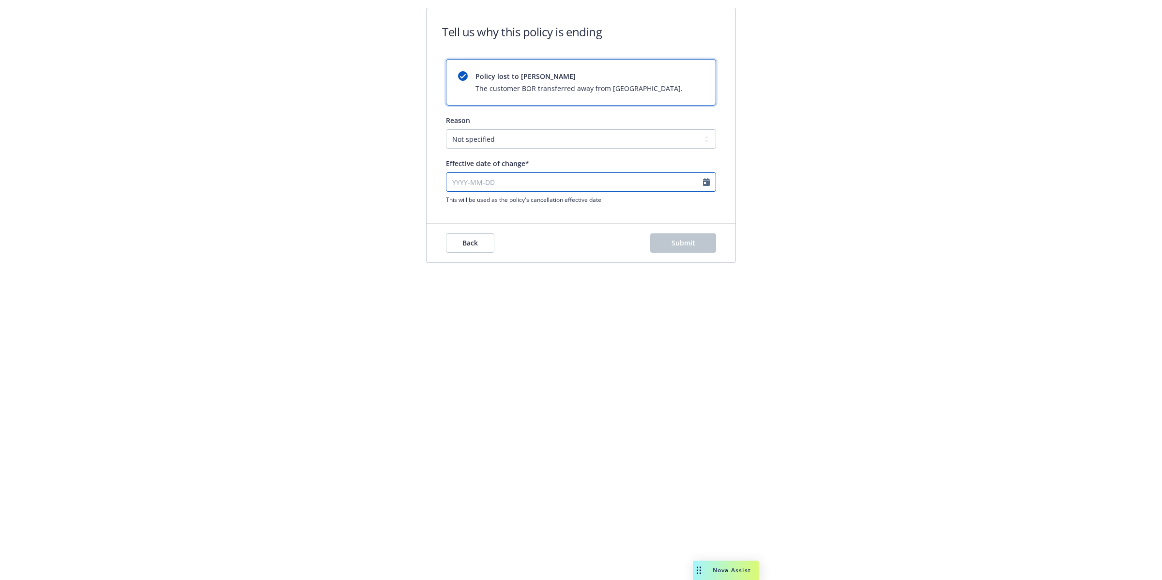
select select "October"
select select "2025"
click at [710, 184] on input "Effective date of change*" at bounding box center [581, 181] width 270 height 19
click at [533, 247] on span "10" at bounding box center [534, 248] width 8 height 10
type input "[DATE]"
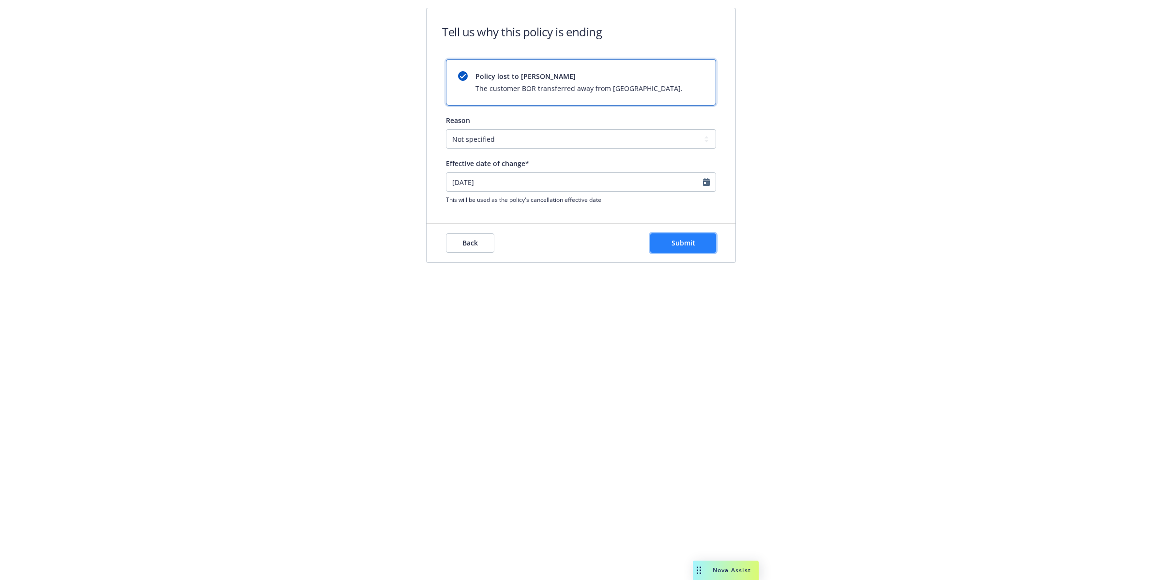
click at [684, 245] on span "Submit" at bounding box center [683, 242] width 24 height 9
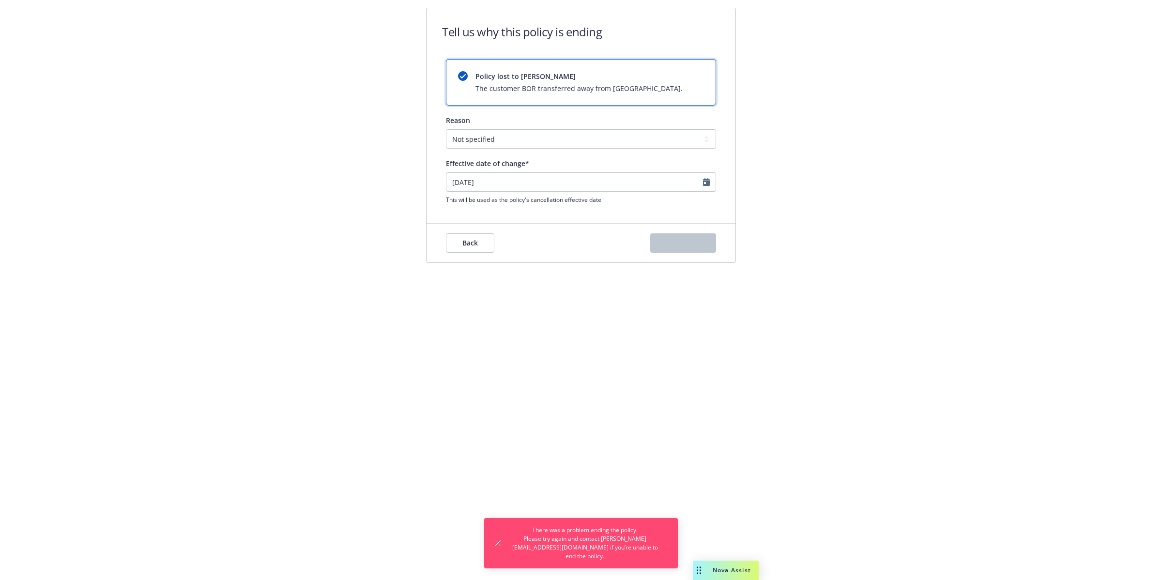
click at [864, 301] on div "Tell us why this policy is ending Policy lost to BOR The customer BOR transferr…" at bounding box center [581, 290] width 1162 height 580
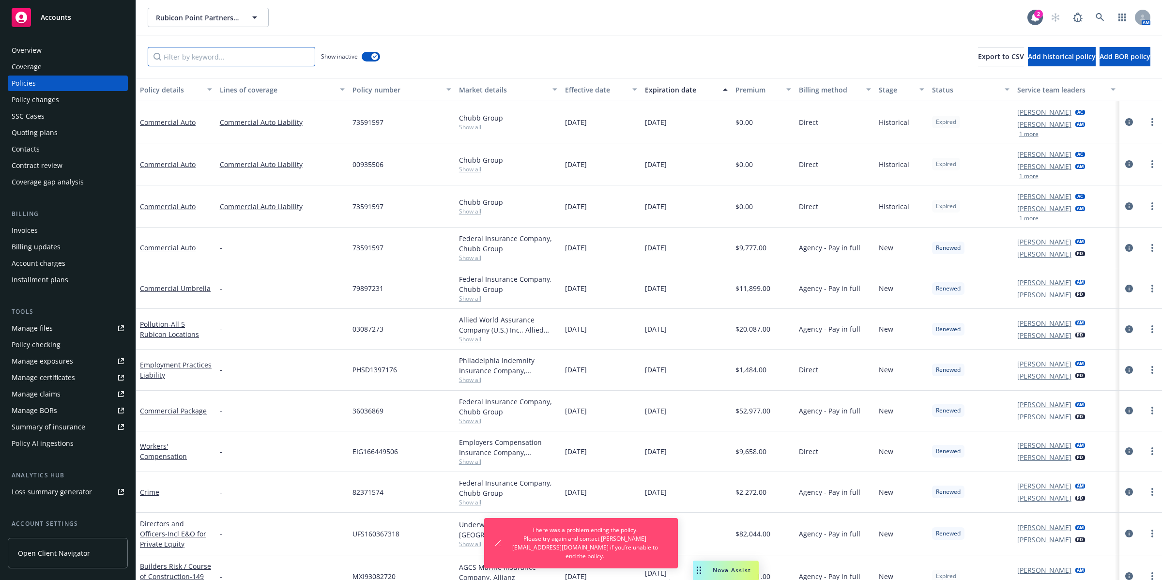
click at [213, 55] on input "Filter by keyword..." at bounding box center [231, 56] width 167 height 19
paste input "350 Parnassus"
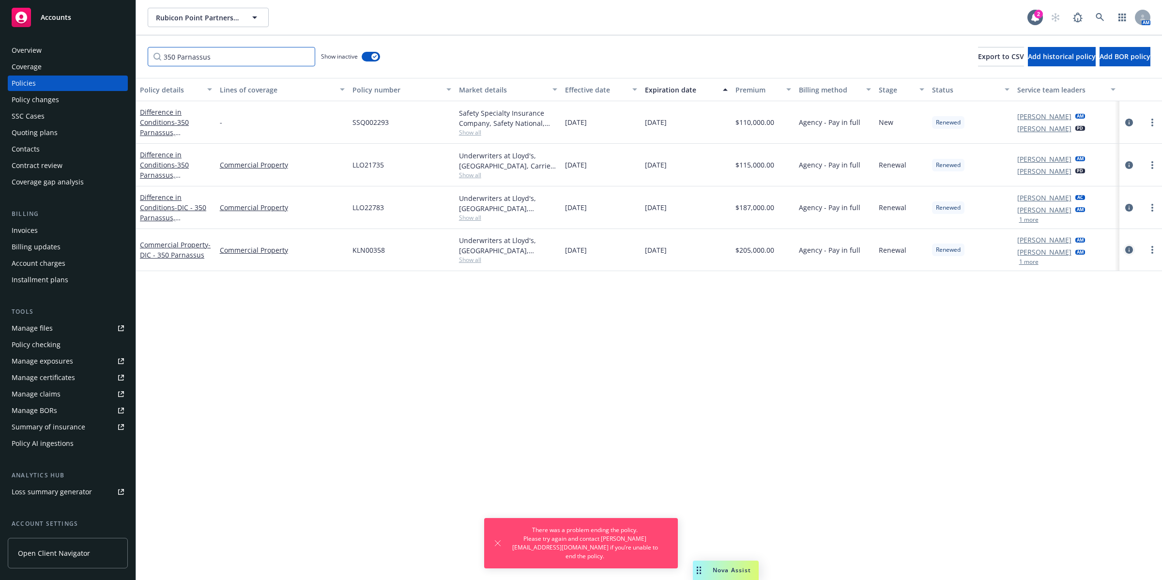
type input "350 Parnassus"
click at [1128, 251] on icon "circleInformation" at bounding box center [1129, 250] width 8 height 8
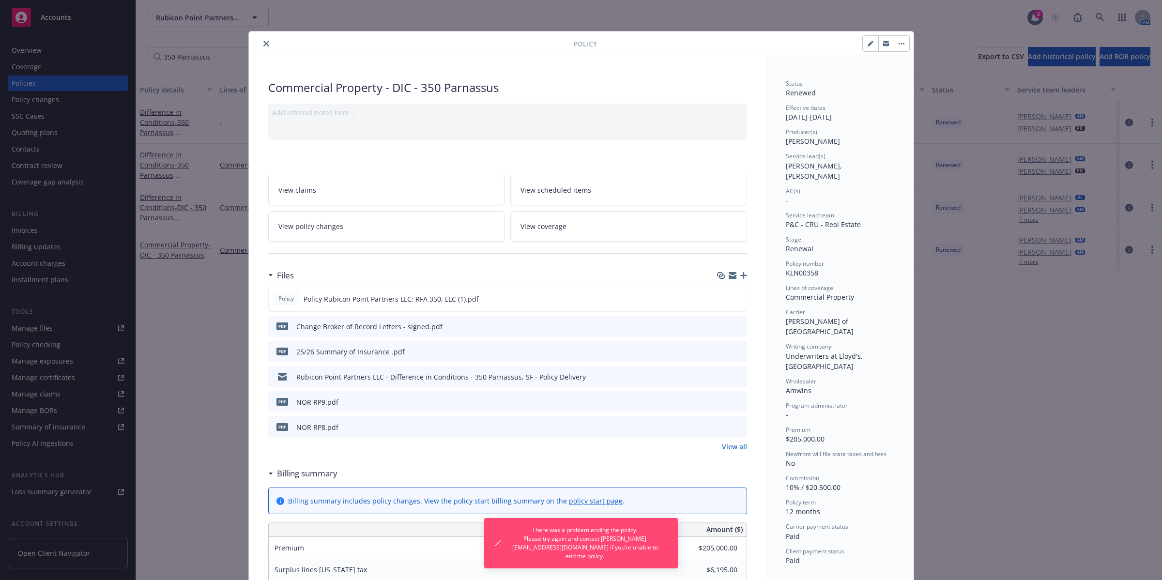
scroll to position [29, 0]
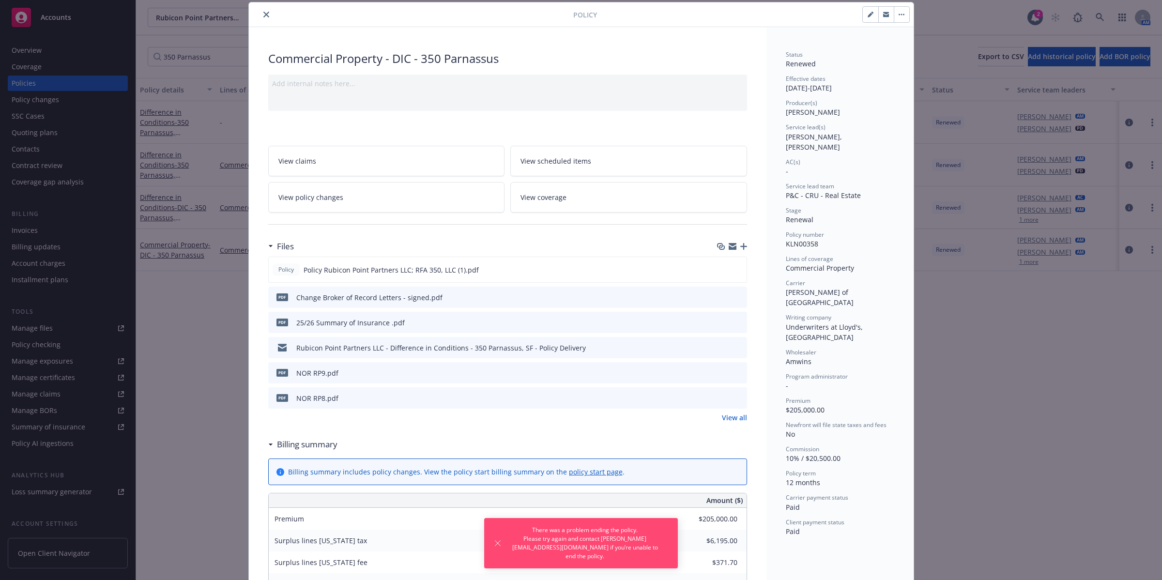
click at [1038, 360] on div "Policy Commercial Property - DIC - 350 Parnassus Add internal notes here... Vie…" at bounding box center [581, 290] width 1162 height 580
click at [264, 12] on icon "close" at bounding box center [266, 15] width 6 height 6
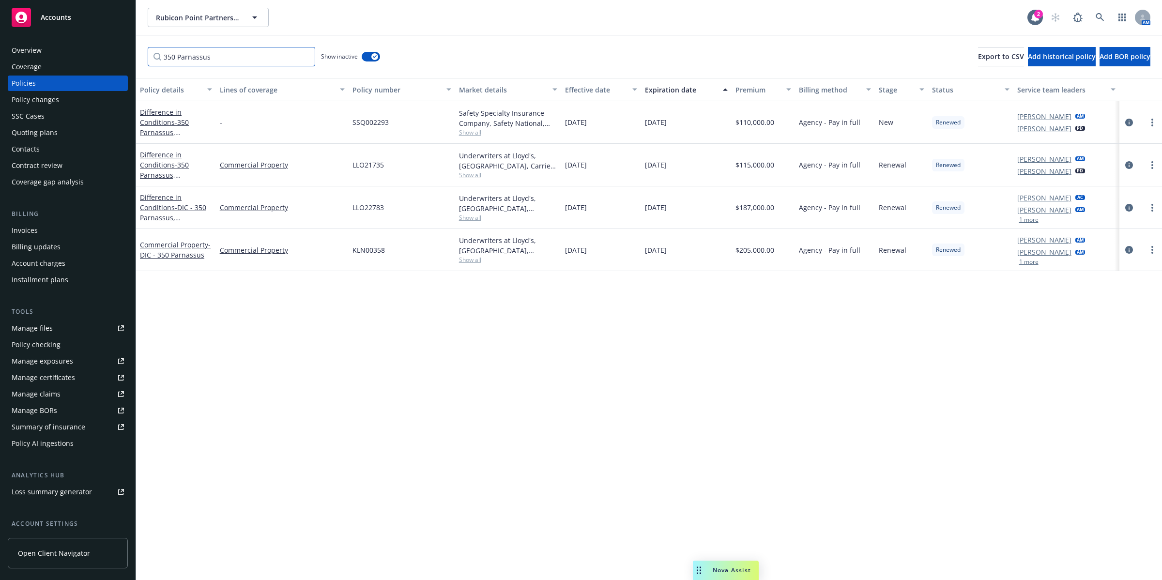
click at [302, 57] on input "350 Parnassus" at bounding box center [231, 56] width 167 height 19
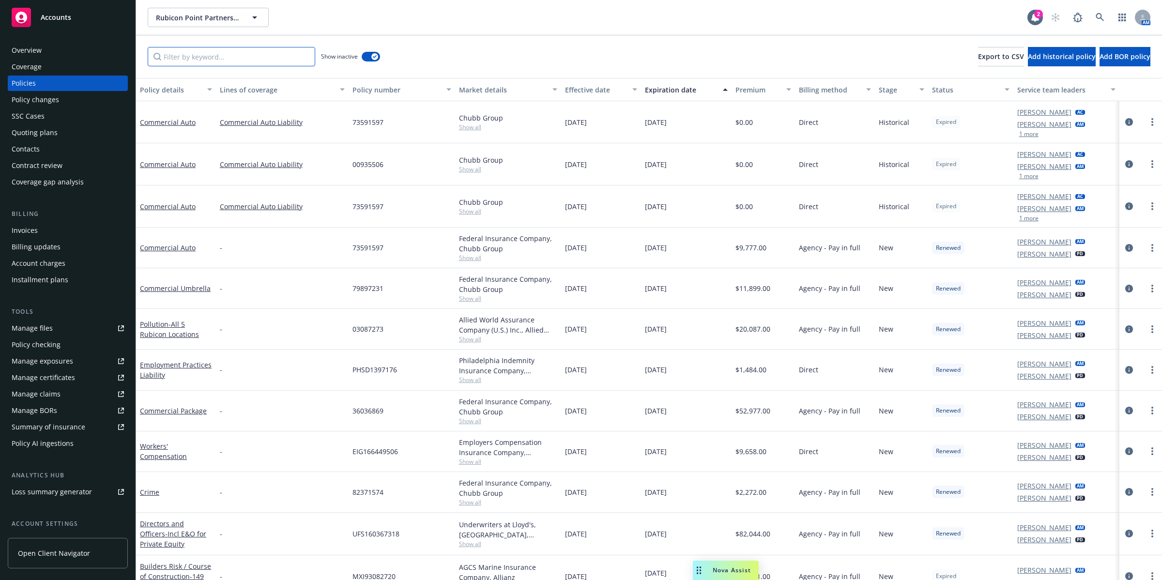
paste input "Rotunda"
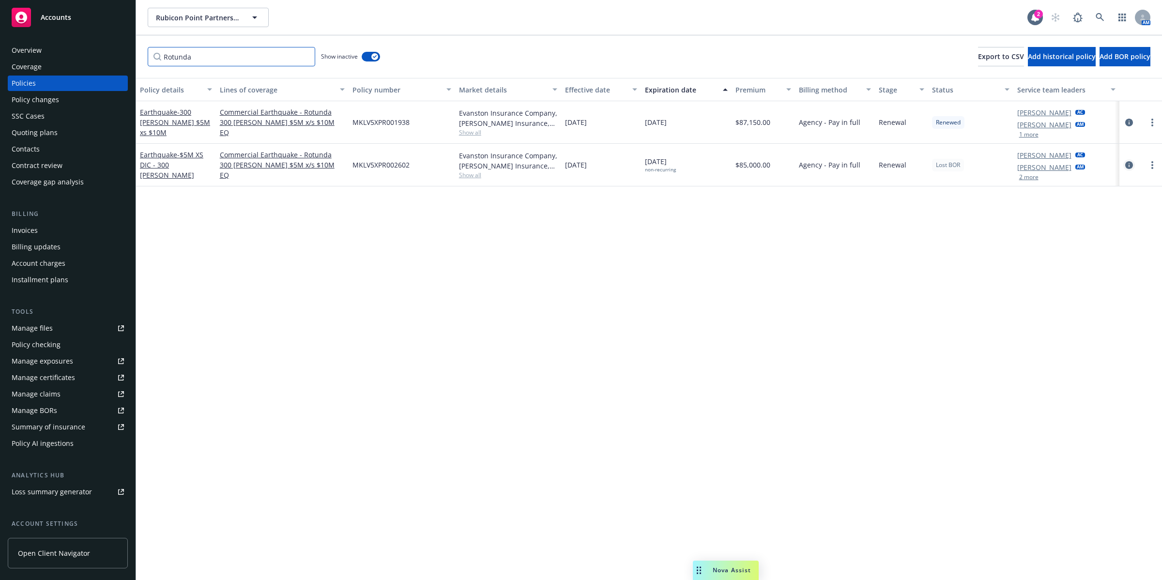
type input "Rotunda"
click at [1126, 163] on icon "circleInformation" at bounding box center [1129, 165] width 8 height 8
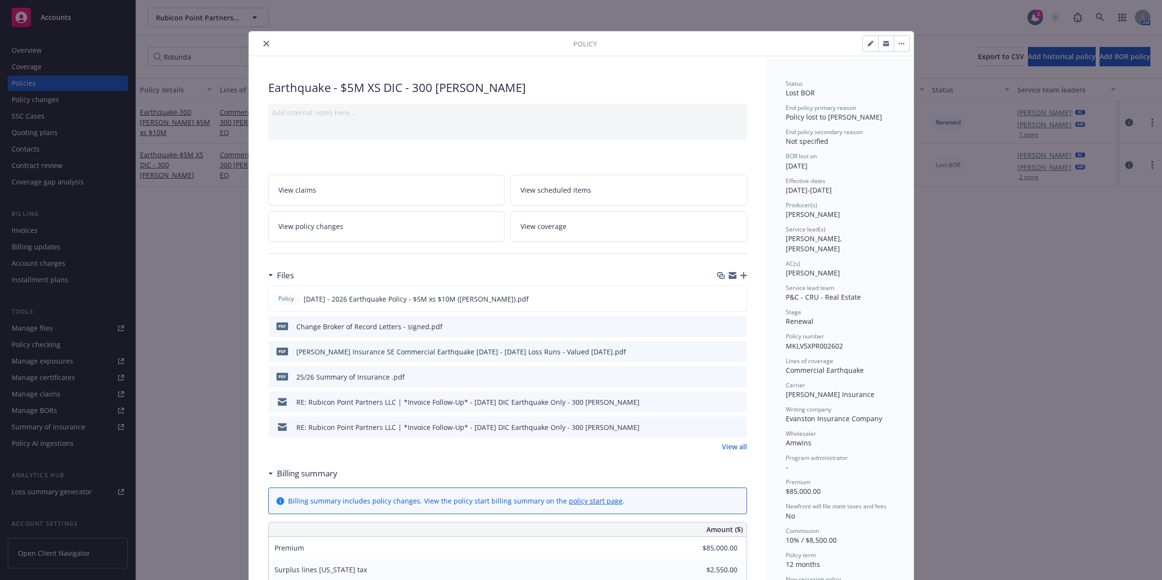
click at [263, 43] on icon "close" at bounding box center [266, 44] width 6 height 6
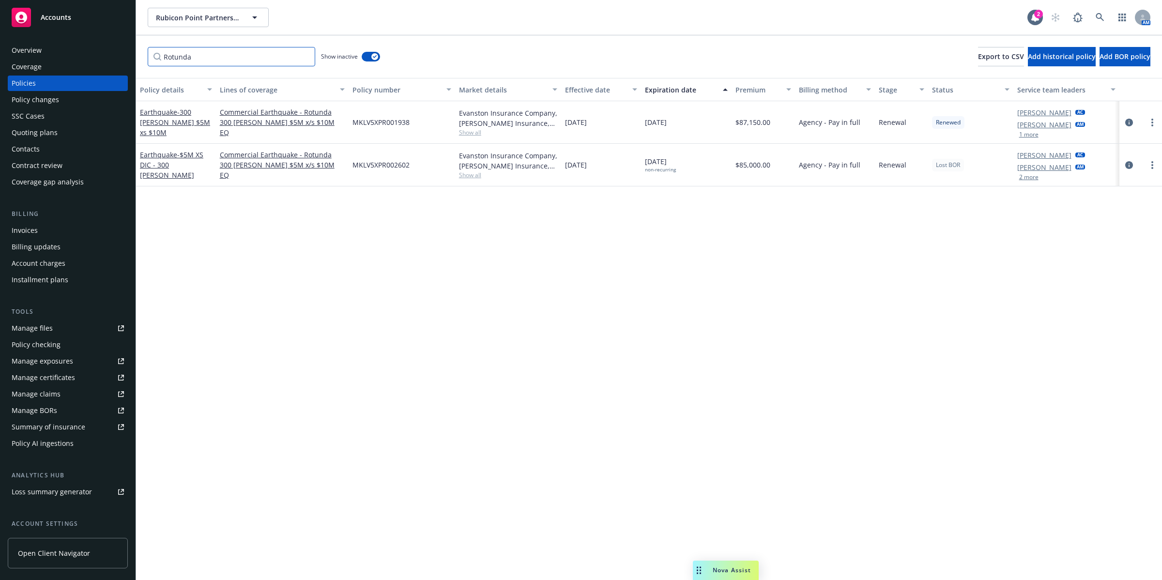
click at [303, 59] on input "Rotunda" at bounding box center [231, 56] width 167 height 19
click at [305, 56] on input "Rotunda" at bounding box center [231, 56] width 167 height 19
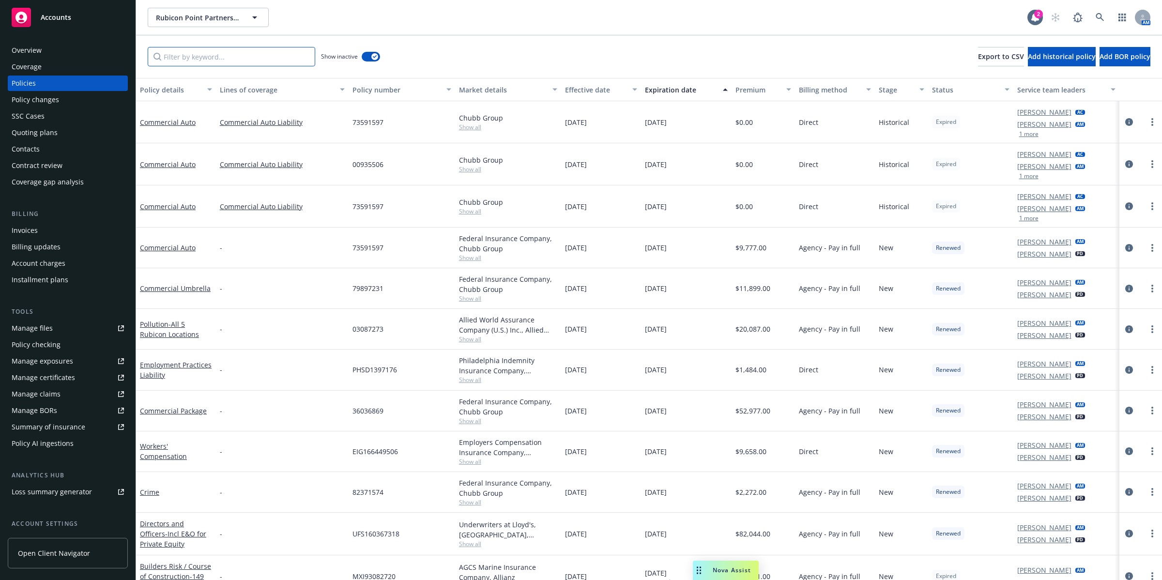
paste input "[PERSON_NAME]"
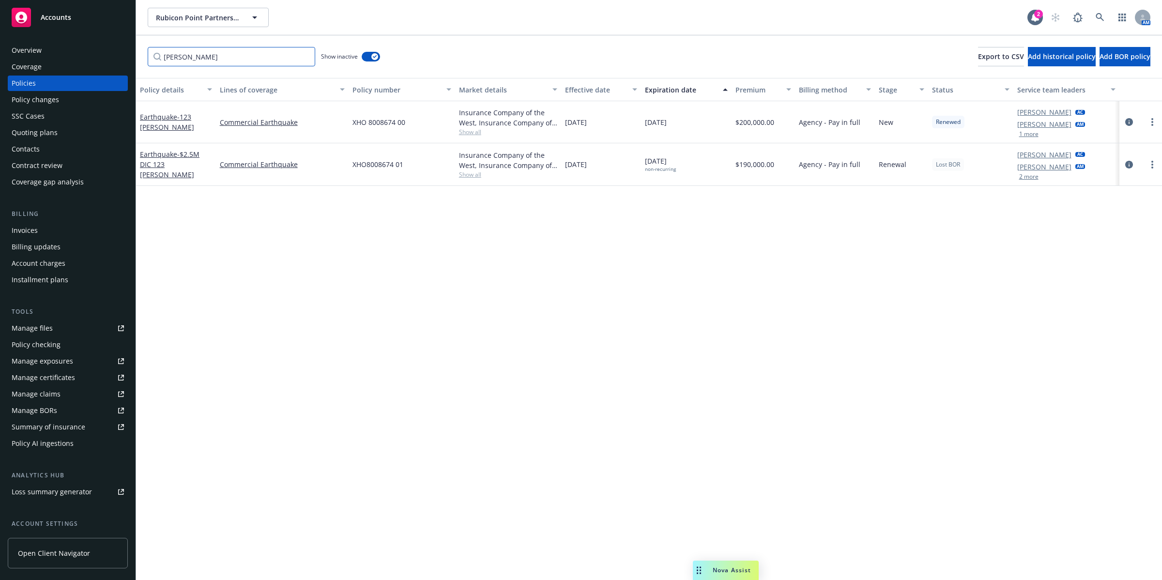
type input "[PERSON_NAME]"
click at [306, 59] on input "[PERSON_NAME]" at bounding box center [231, 56] width 167 height 19
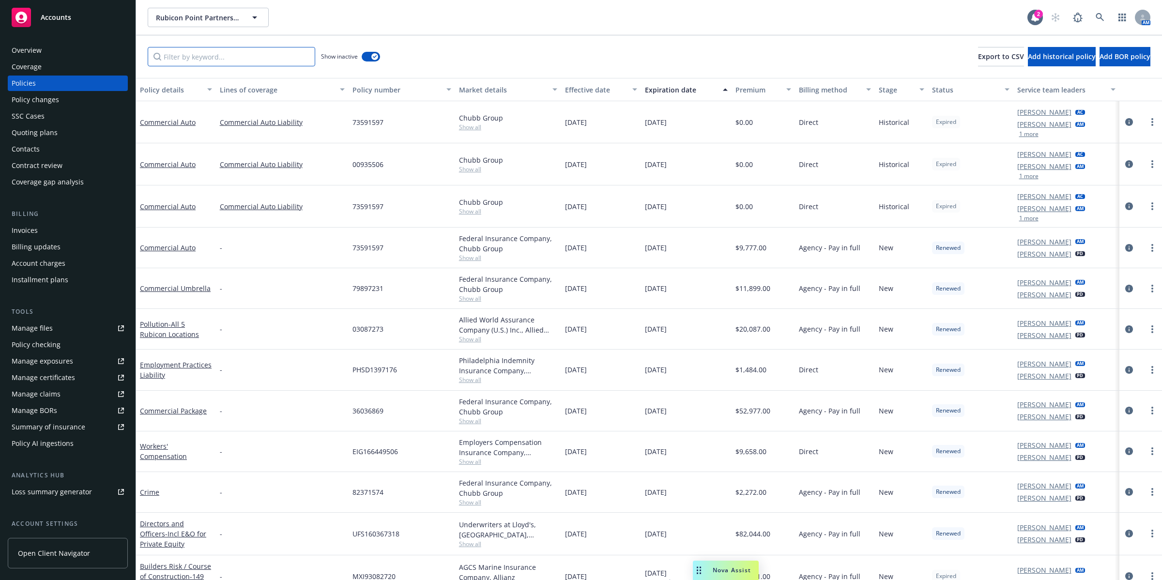
click at [262, 58] on input "Filter by keyword..." at bounding box center [231, 56] width 167 height 19
paste input "EIG1664495"
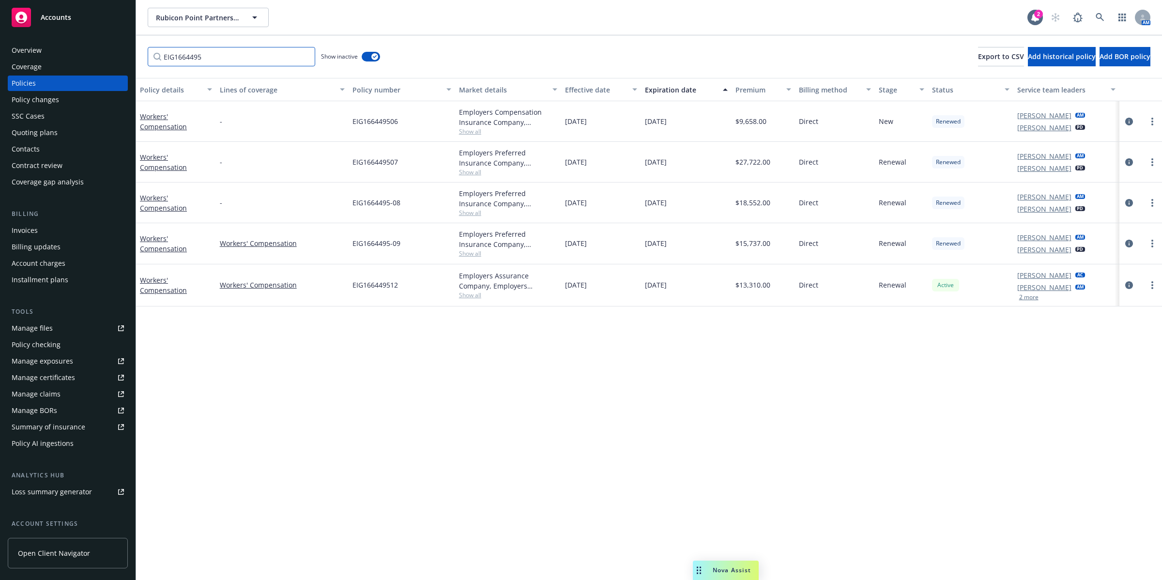
type input "EIG1664495"
click at [1129, 287] on icon "circleInformation" at bounding box center [1129, 285] width 8 height 8
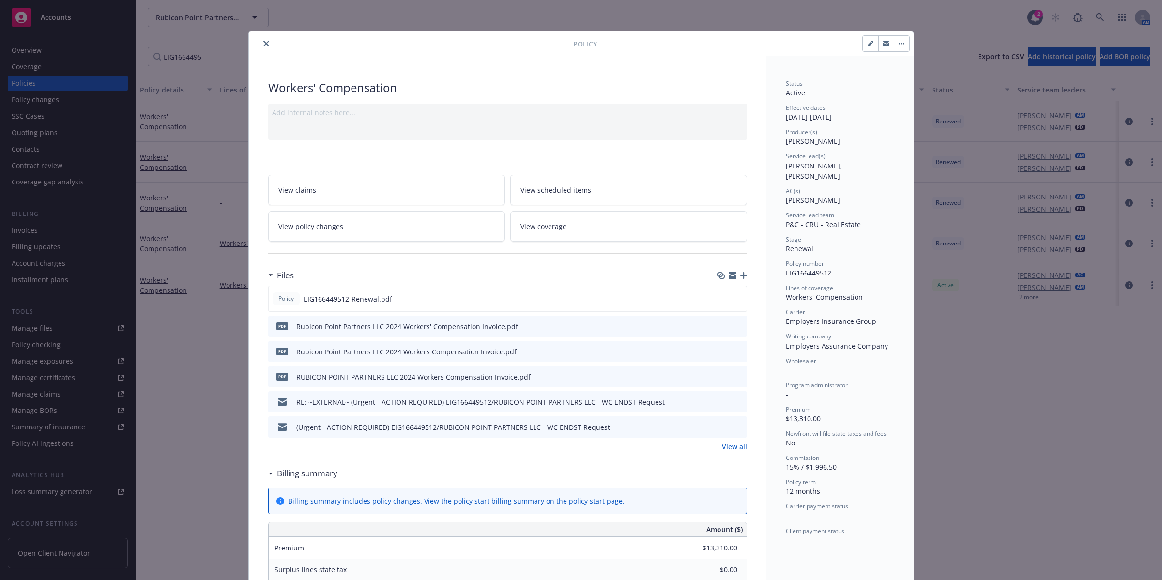
click at [741, 278] on icon "button" at bounding box center [743, 275] width 7 height 7
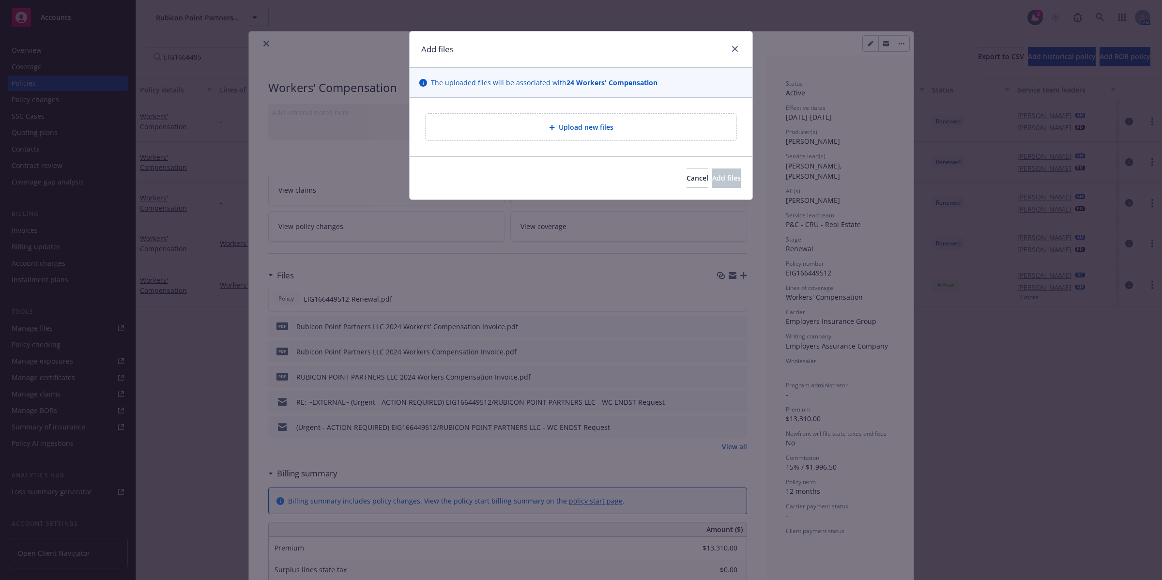
click at [581, 161] on div "Cancel Add files" at bounding box center [580, 177] width 343 height 43
click at [589, 130] on span "Upload new files" at bounding box center [586, 127] width 55 height 10
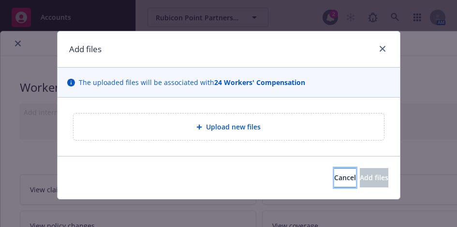
click at [334, 180] on span "Cancel" at bounding box center [345, 177] width 22 height 9
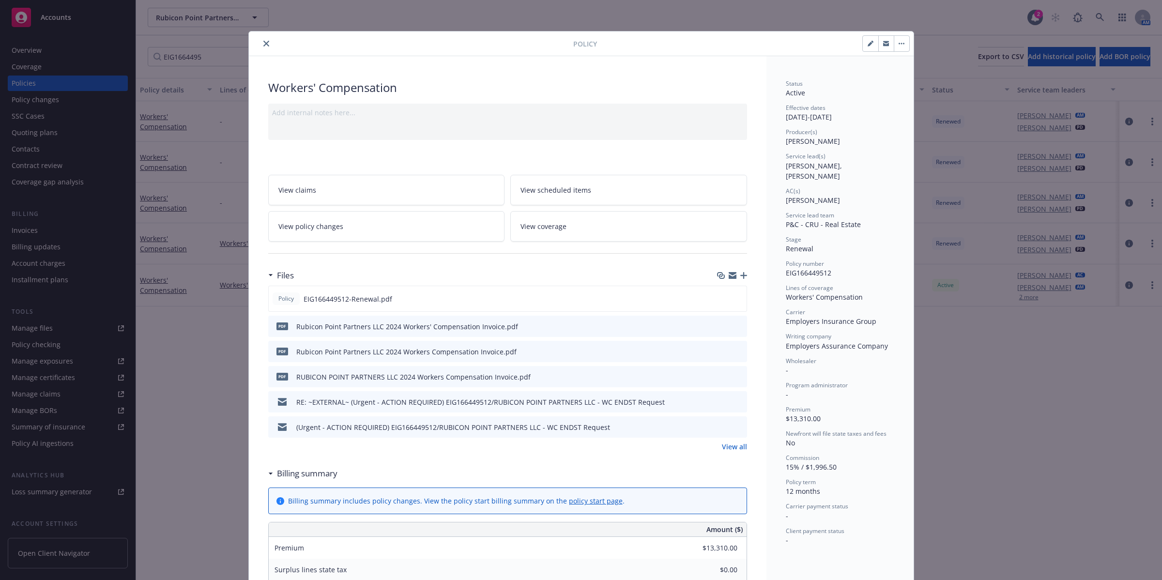
click at [742, 274] on div "Workers' Compensation Add internal notes here... View claims View scheduled ite…" at bounding box center [507, 533] width 517 height 954
click at [740, 277] on icon "button" at bounding box center [743, 275] width 7 height 7
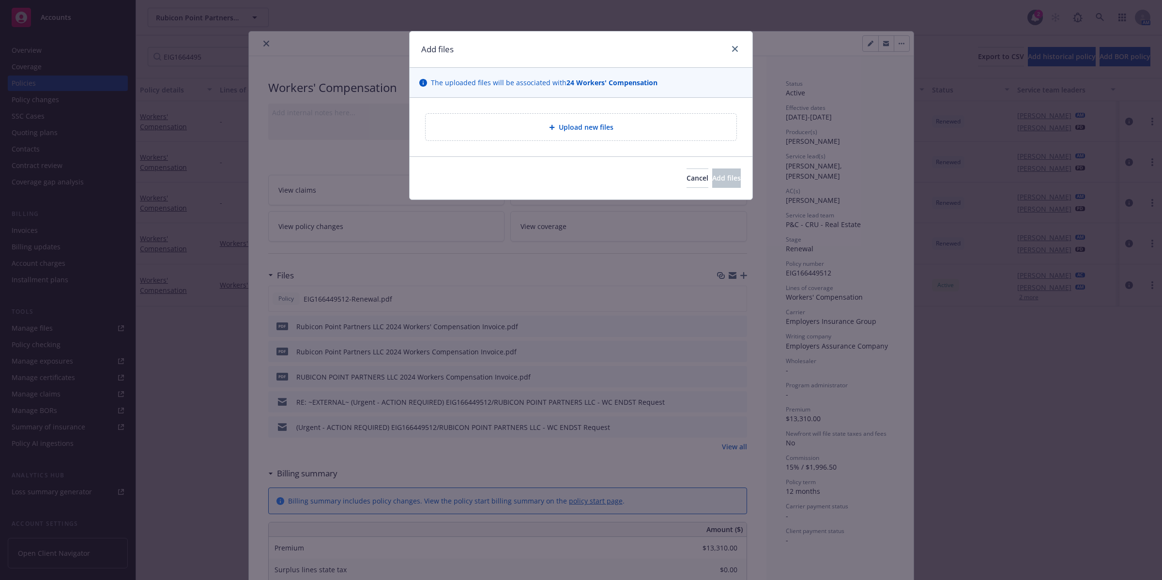
type textarea "x"
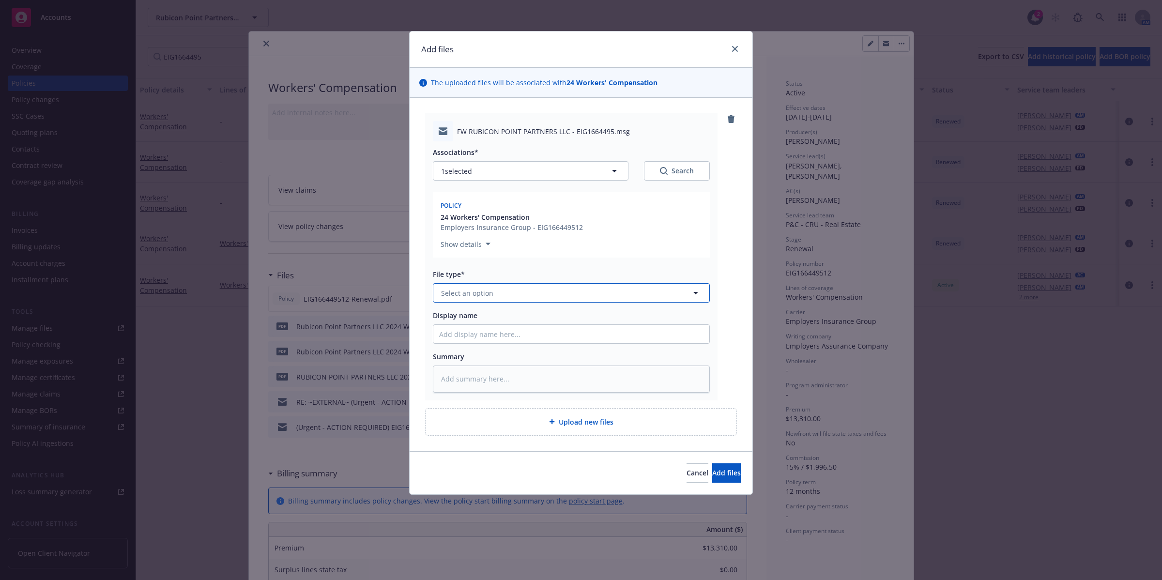
click at [490, 295] on span "Select an option" at bounding box center [467, 293] width 52 height 10
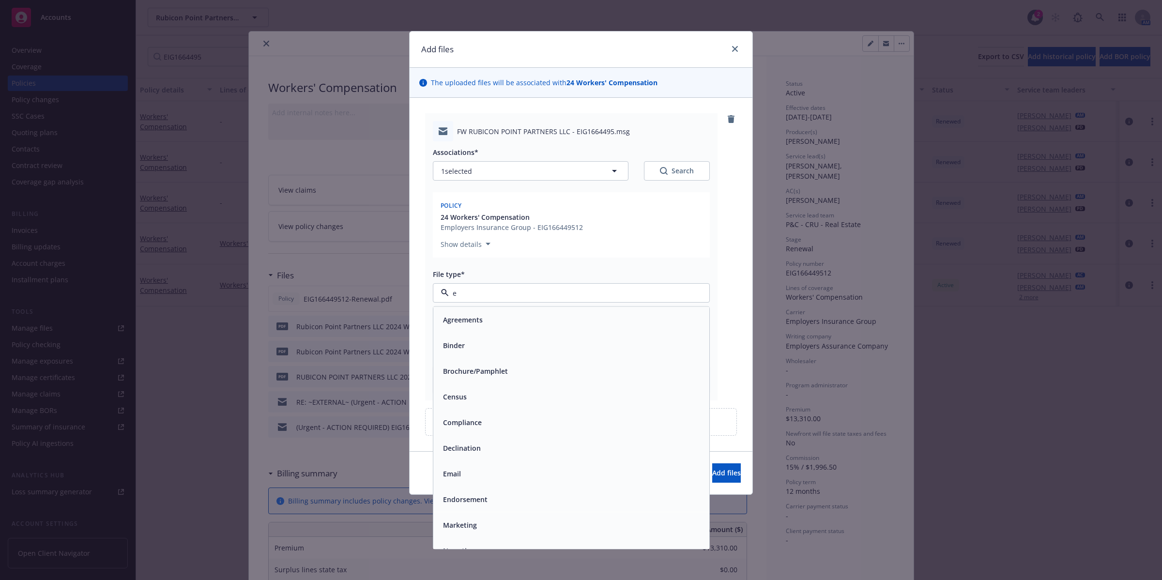
type input "em"
click at [458, 343] on span "Email" at bounding box center [452, 345] width 18 height 10
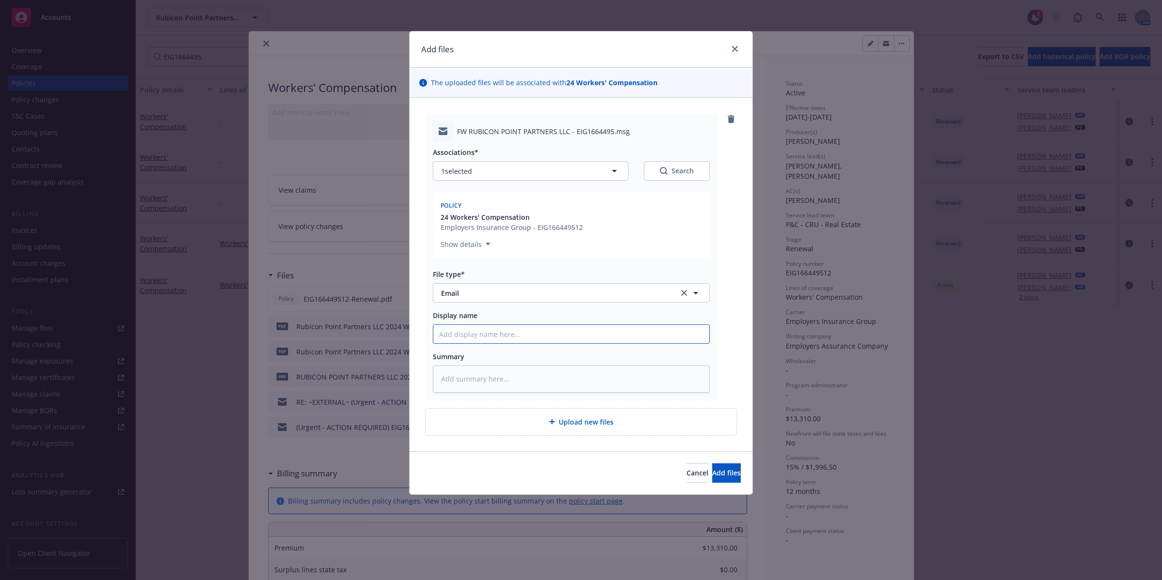
click at [475, 334] on input "Display name" at bounding box center [571, 334] width 276 height 18
type textarea "x"
type input "E"
type textarea "x"
type input "EM"
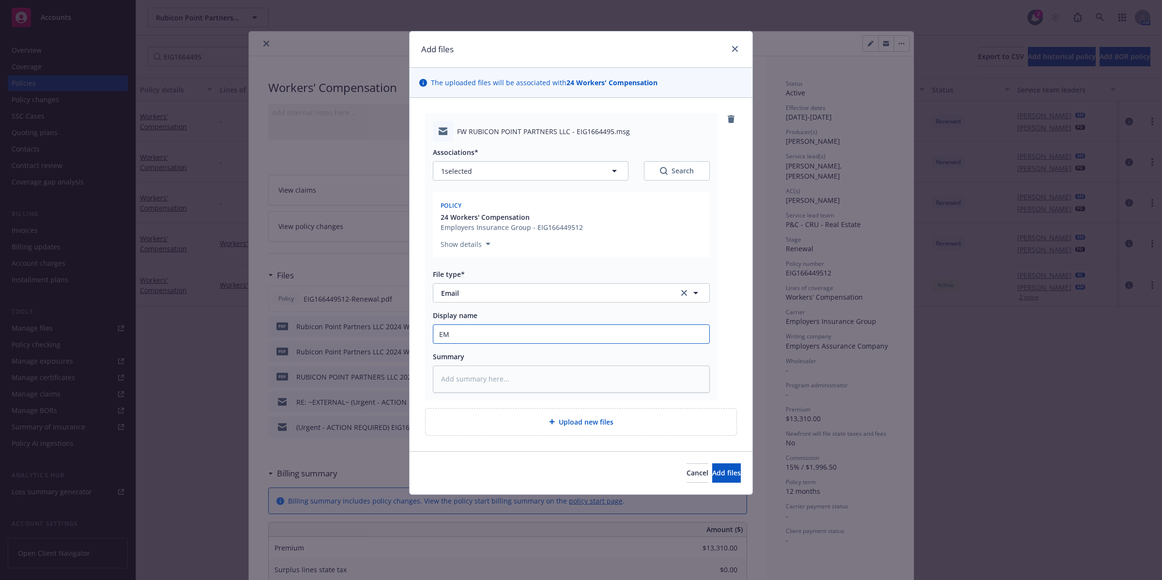
type textarea "x"
type input "EM:"
type textarea "x"
type input "EM:"
type textarea "x"
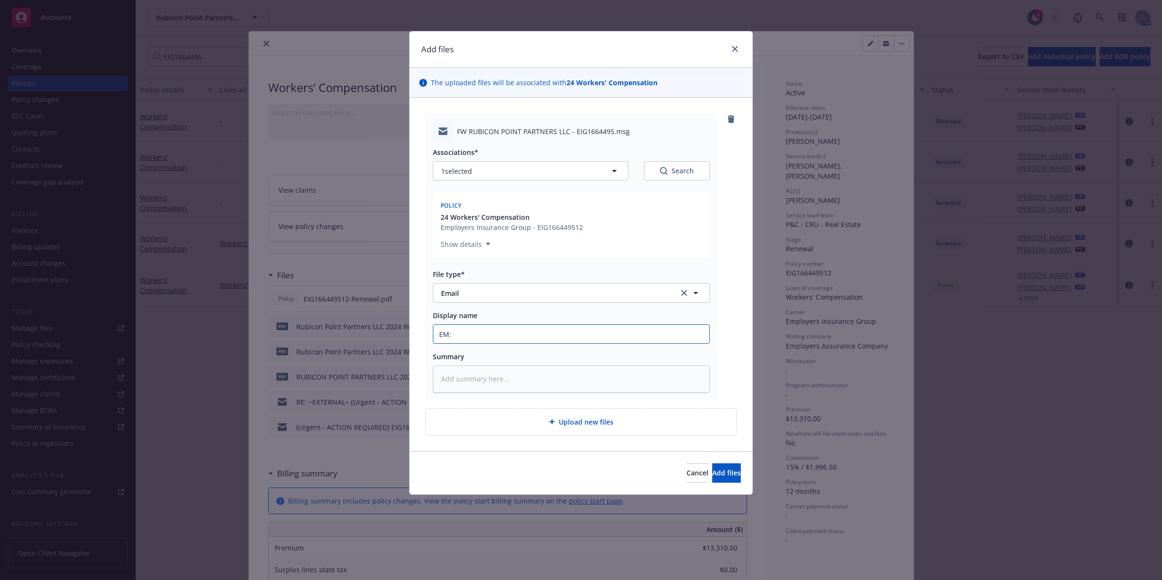
type input "EM: B"
type textarea "x"
type input "EM: BO"
type textarea "x"
type input "EM: BOR"
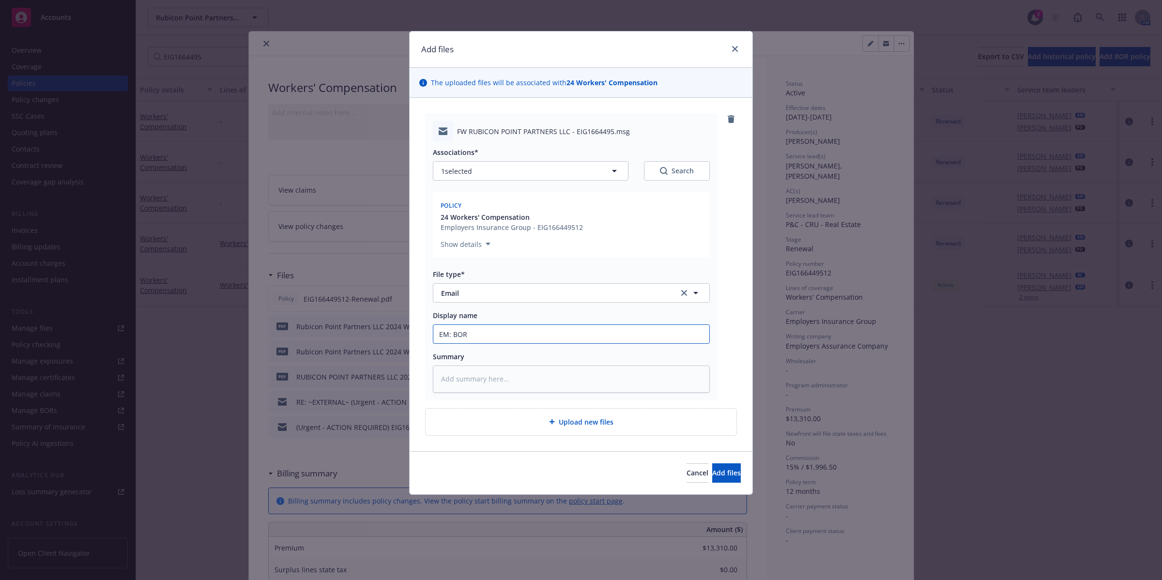
type textarea "x"
type input "EM: BOR"
click at [451, 335] on input "EM: BOR" at bounding box center [571, 334] width 276 height 18
click at [481, 332] on input "EM: BOR" at bounding box center [571, 334] width 276 height 18
type textarea "x"
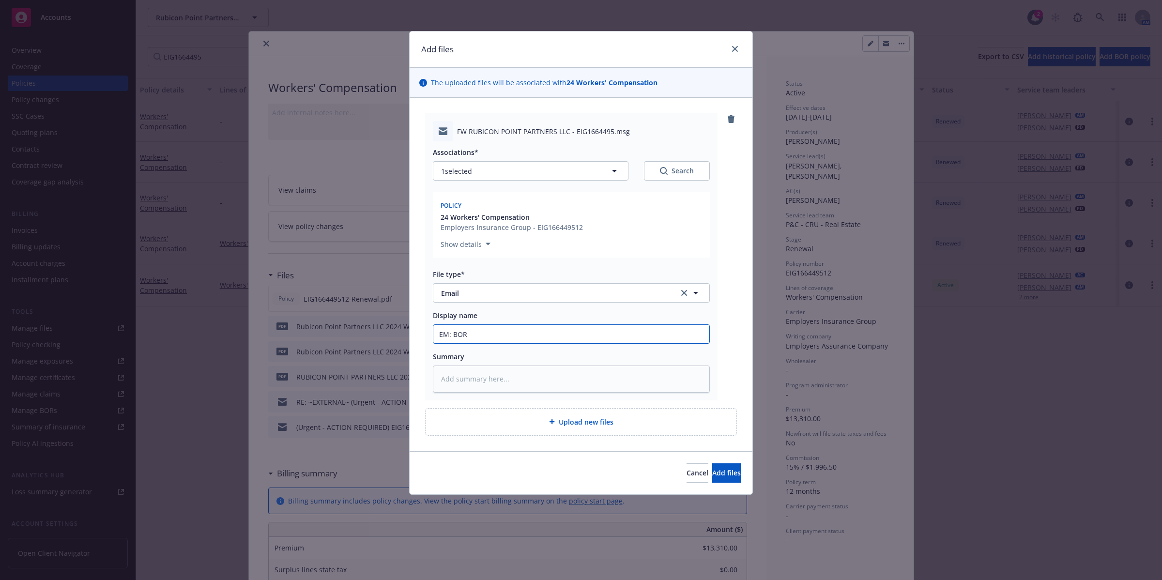
type input "EM: BOR 2"
type textarea "x"
type input "EM: BOR 24"
type textarea "x"
type input "EM: BOR 24-"
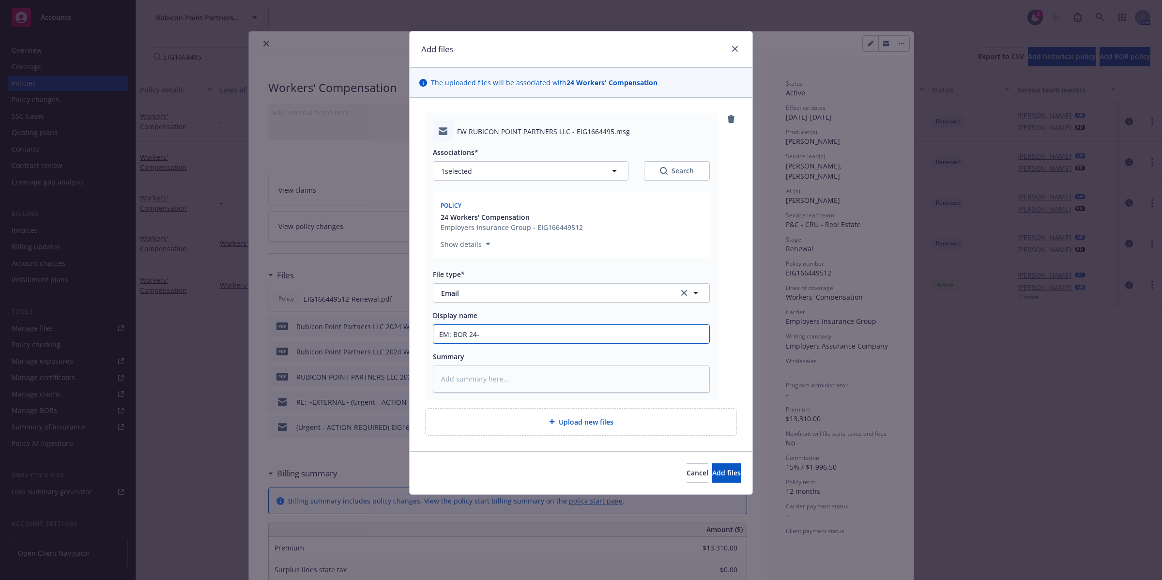
type textarea "x"
type input "EM: BOR 24-2"
type textarea "x"
type input "EM: BOR 24-25"
type textarea "x"
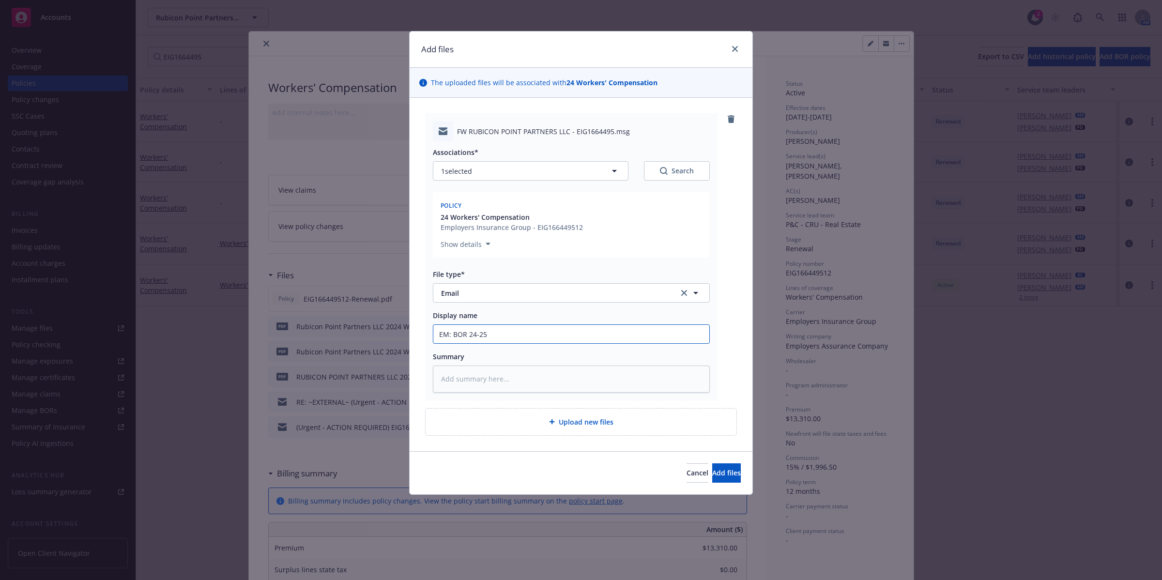
type input "EM: BOR 24-25"
type textarea "x"
type input "EM: BOR 24-25 W"
type textarea "x"
type input "EM: BOR 24-25 WC"
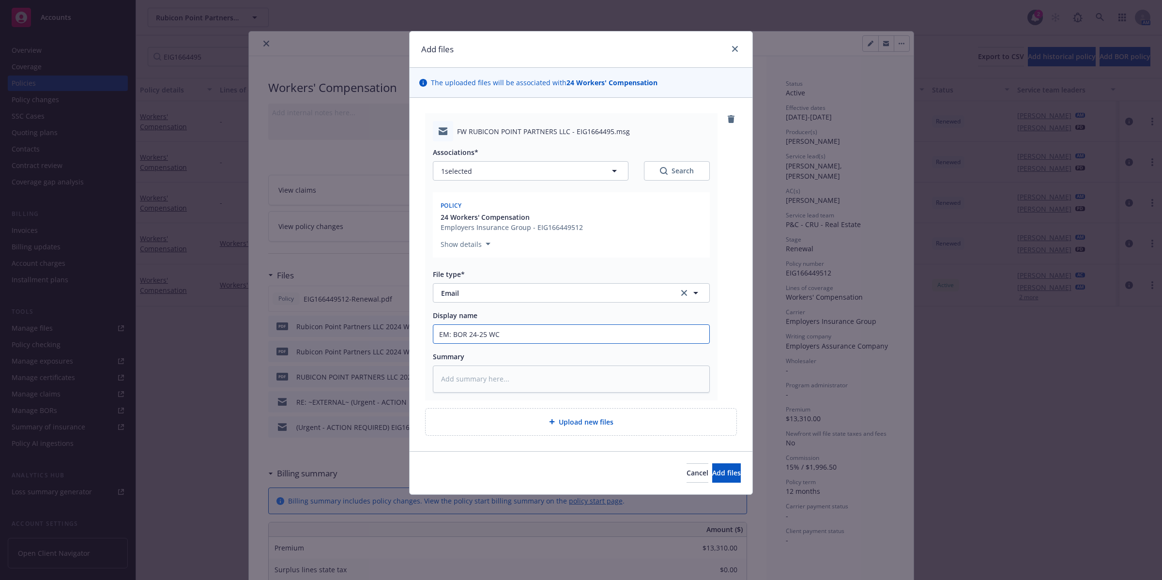
type textarea "x"
type input "EM: BOR 24-25 WC"
paste input "RUBICON POINT PARTNERS LLC - EIG1664495"
type textarea "x"
type input "EM: BOR 24-25 WC RUBICON POINT PARTNERS LLC - EIG1664495"
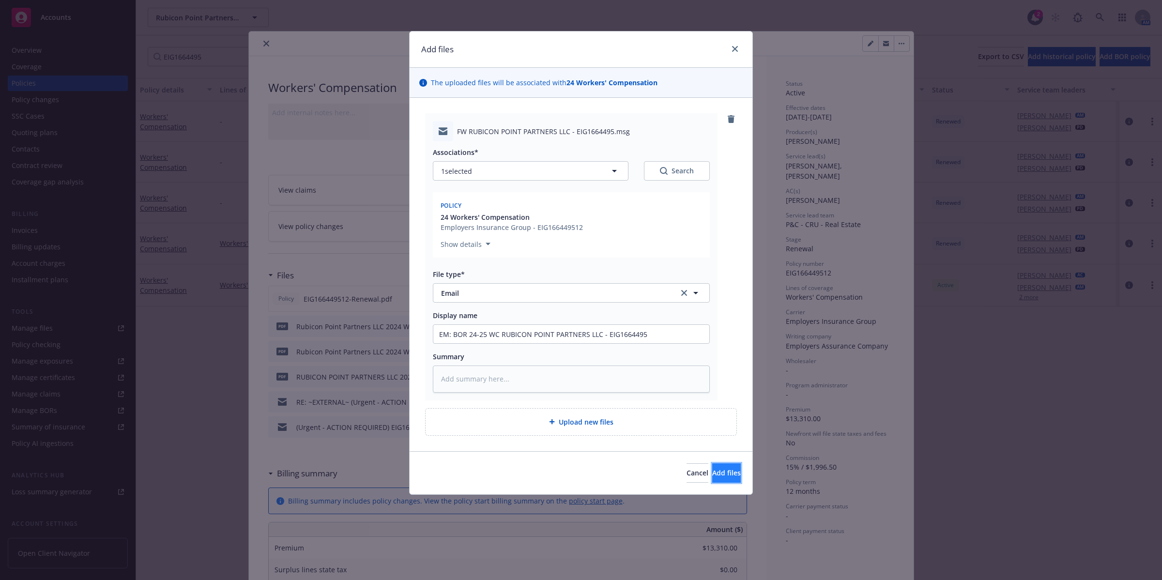
click at [719, 477] on span "Add files" at bounding box center [726, 472] width 29 height 9
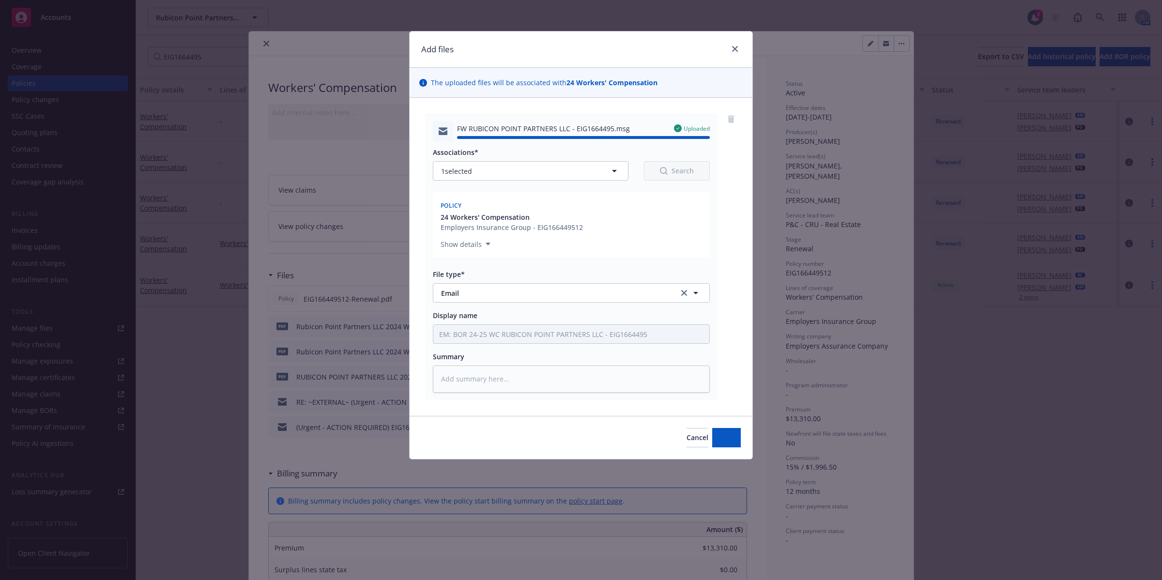
type textarea "x"
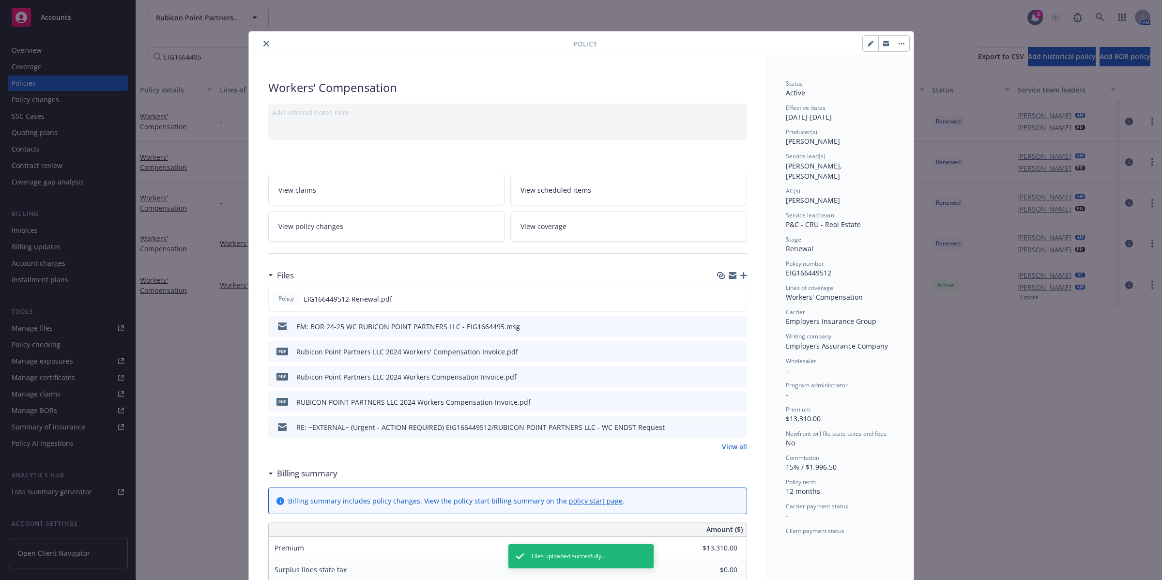
click at [898, 43] on icon "button" at bounding box center [901, 44] width 6 height 2
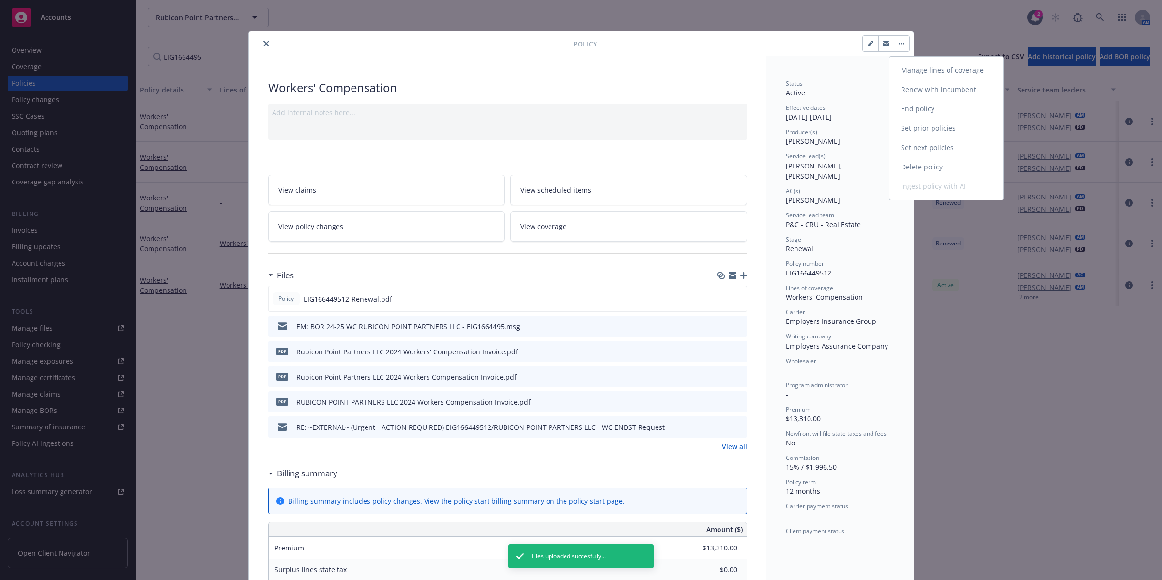
click at [925, 109] on link "End policy" at bounding box center [946, 108] width 114 height 19
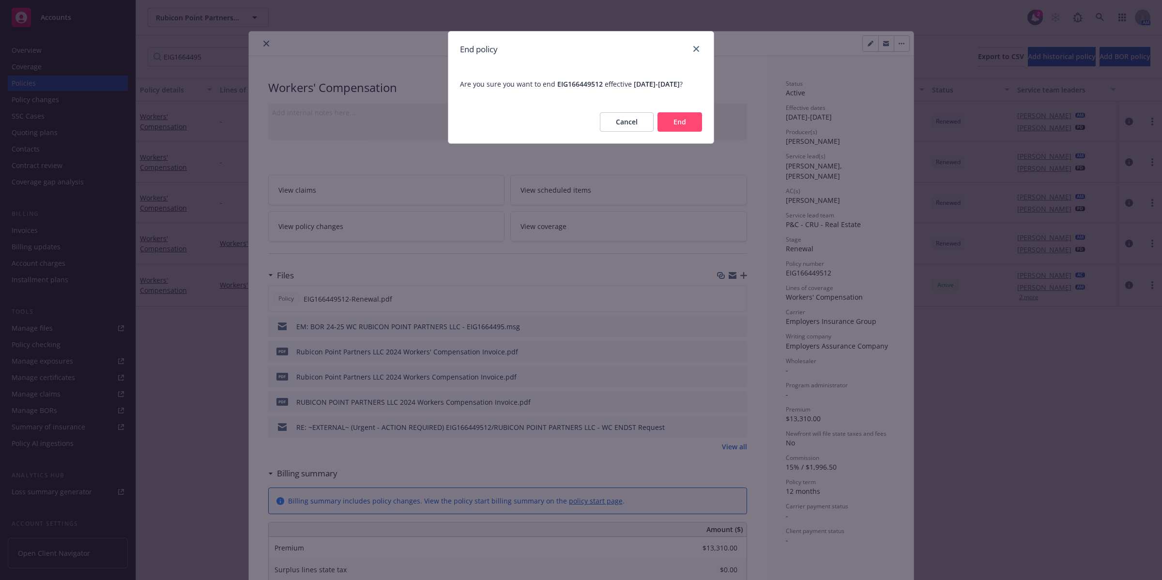
click at [682, 132] on button "End" at bounding box center [679, 121] width 45 height 19
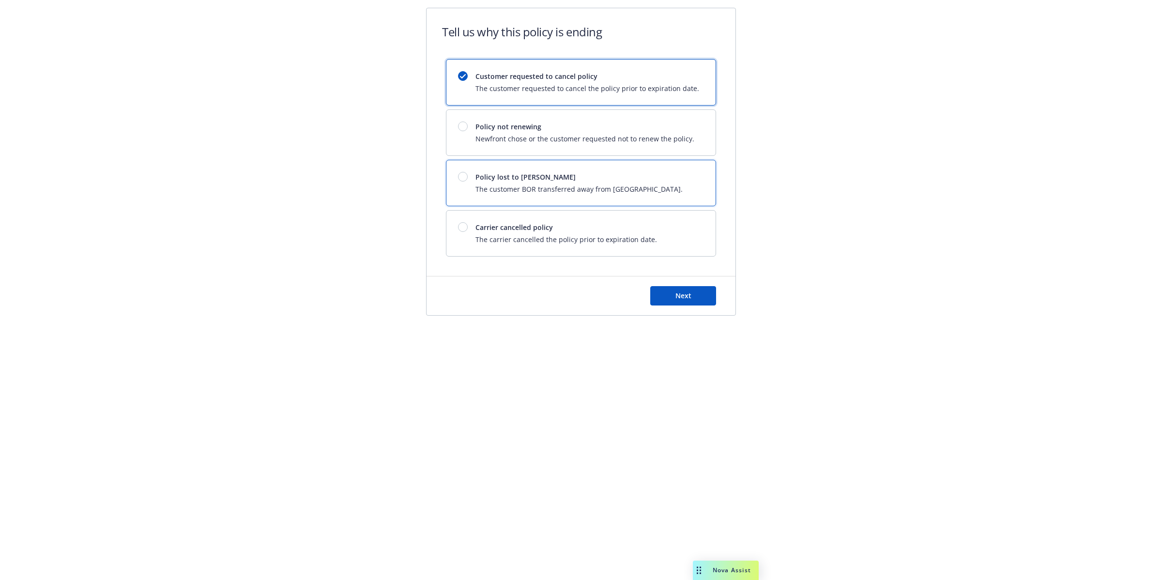
click at [564, 186] on span "The customer BOR transferred away from [GEOGRAPHIC_DATA]." at bounding box center [578, 189] width 207 height 10
click at [682, 299] on span "Next" at bounding box center [683, 295] width 16 height 9
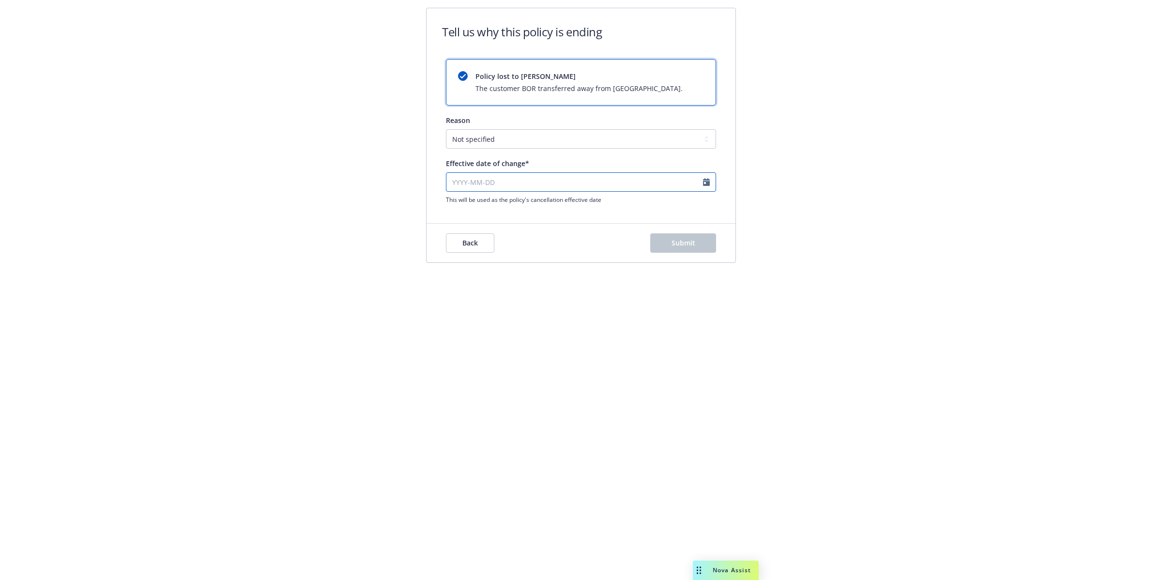
select select "October"
select select "2025"
click at [707, 182] on input "Effective date of change*" at bounding box center [581, 181] width 270 height 19
click at [534, 250] on span "10" at bounding box center [534, 248] width 8 height 10
type input "[DATE]"
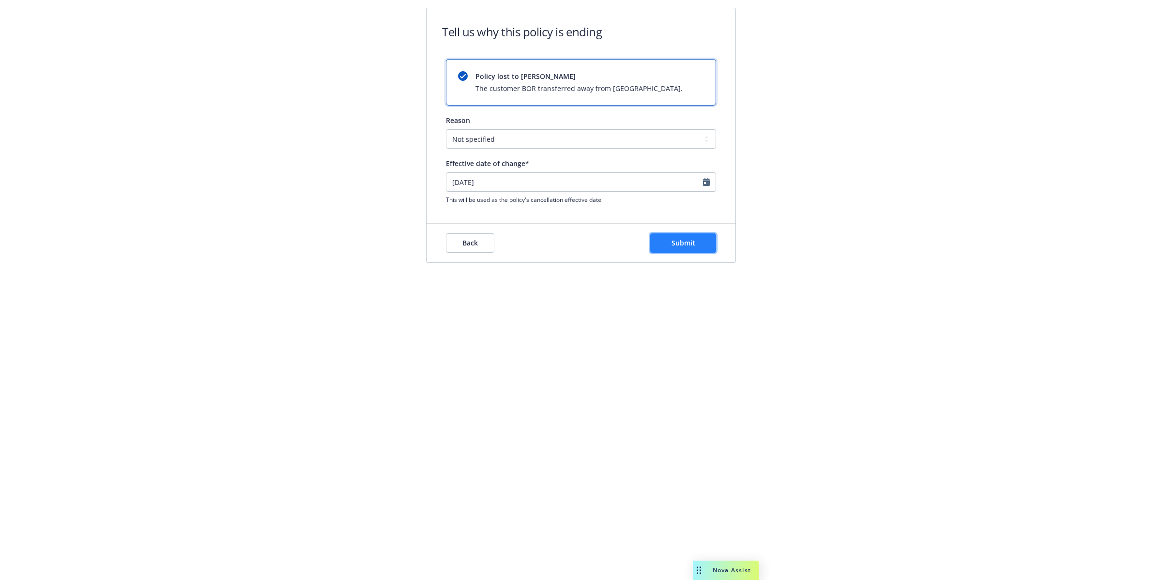
click at [680, 244] on span "Submit" at bounding box center [683, 242] width 24 height 9
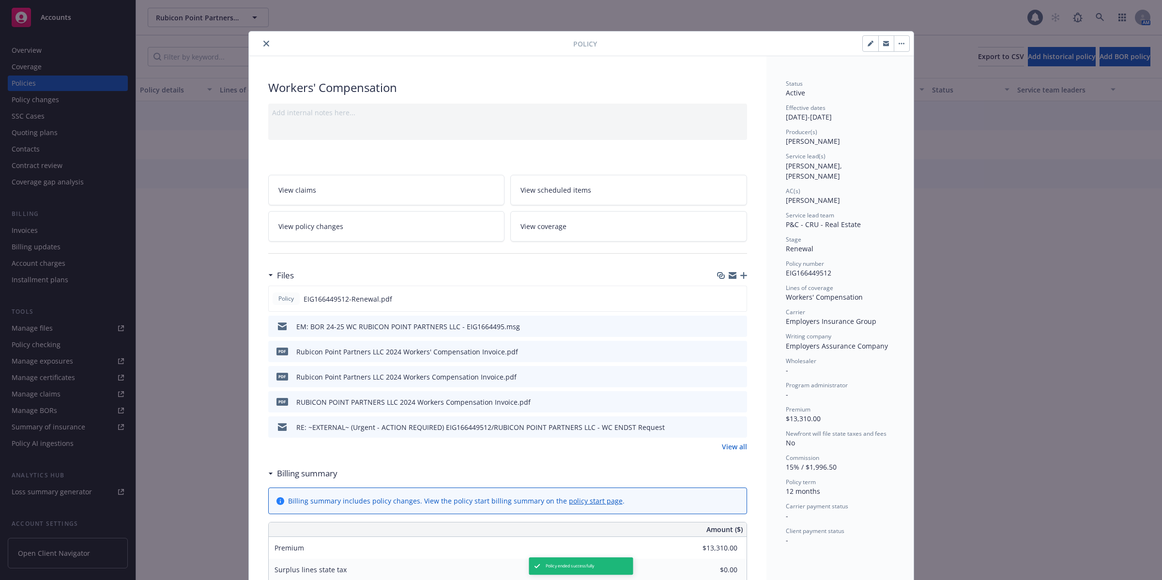
scroll to position [29, 0]
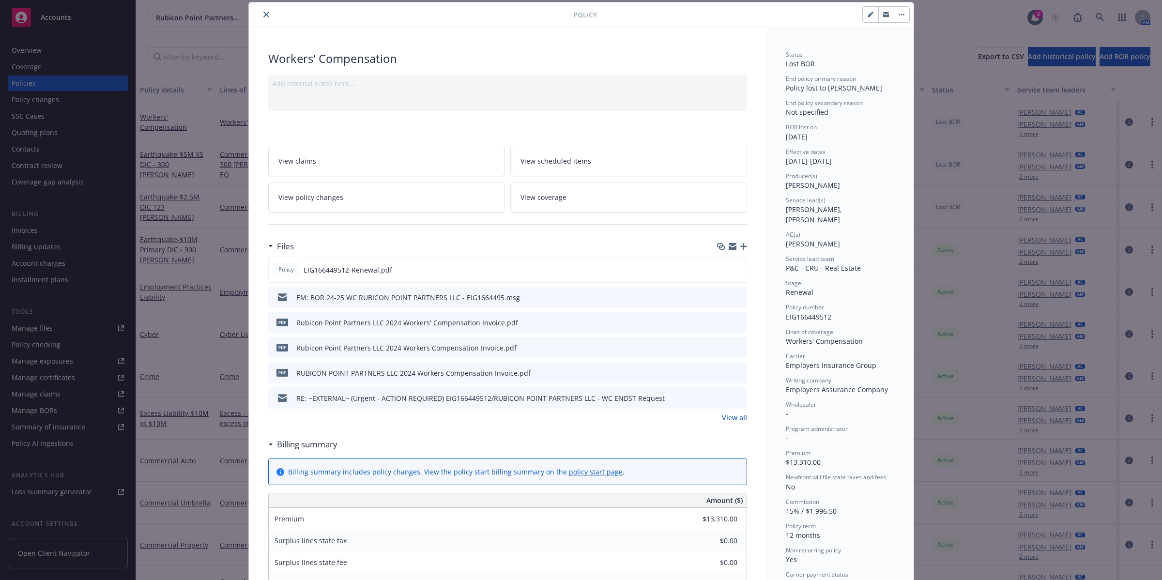
click at [263, 16] on icon "close" at bounding box center [266, 15] width 6 height 6
